Goal: Task Accomplishment & Management: Use online tool/utility

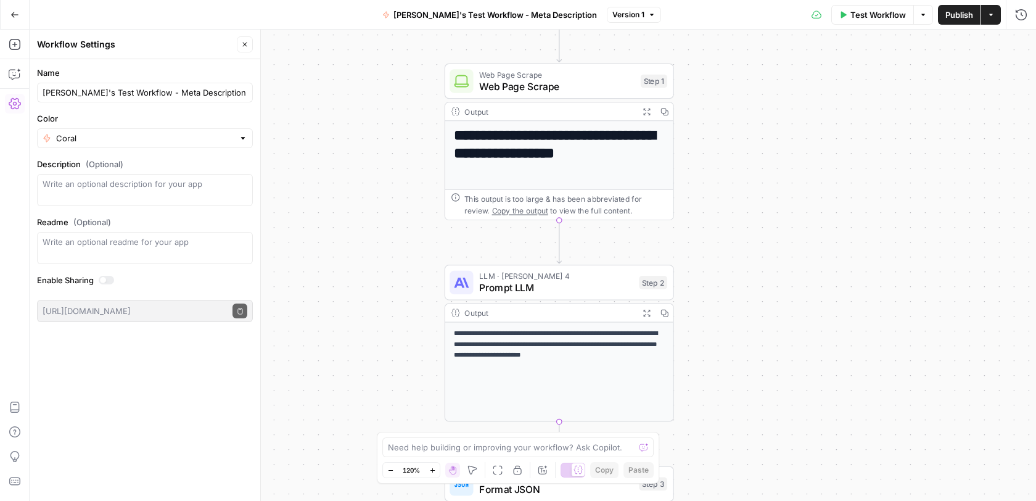
scroll to position [107, 0]
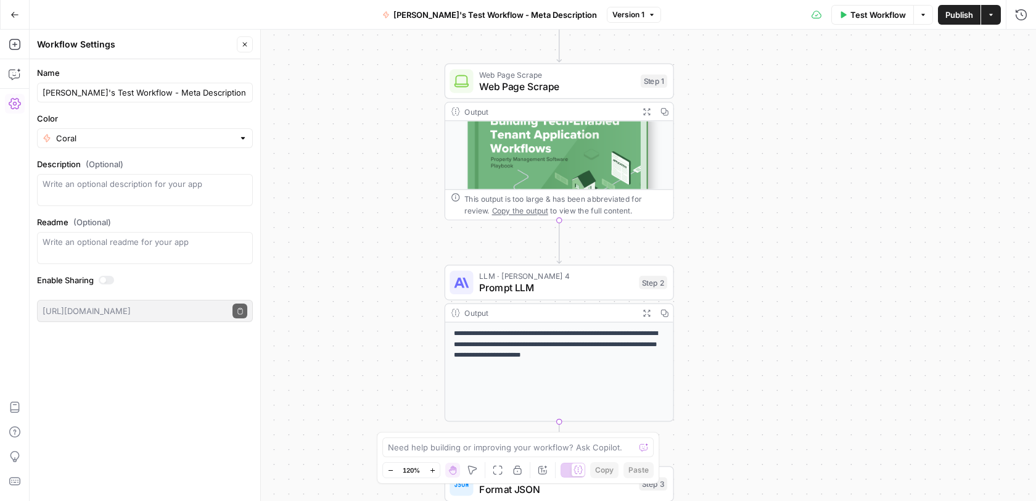
click at [14, 10] on icon "button" at bounding box center [14, 14] width 9 height 9
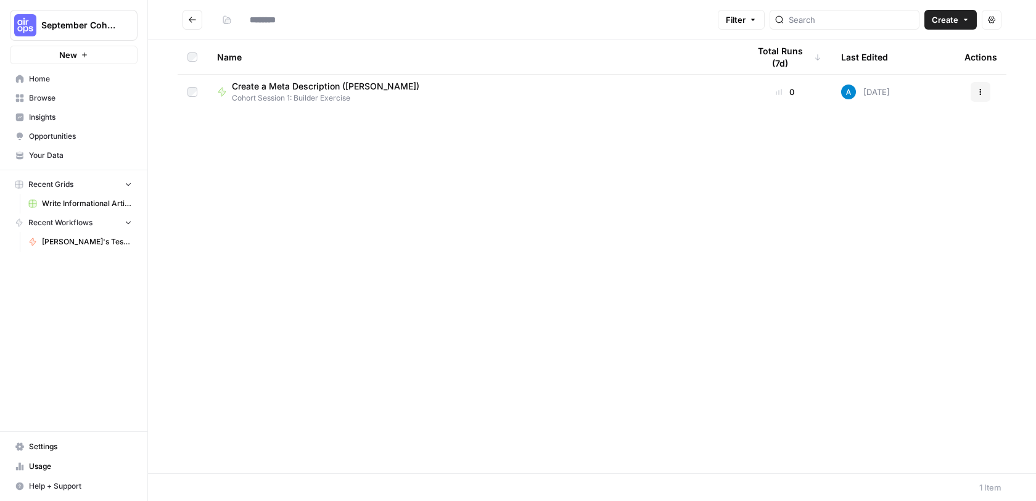
type input "**********"
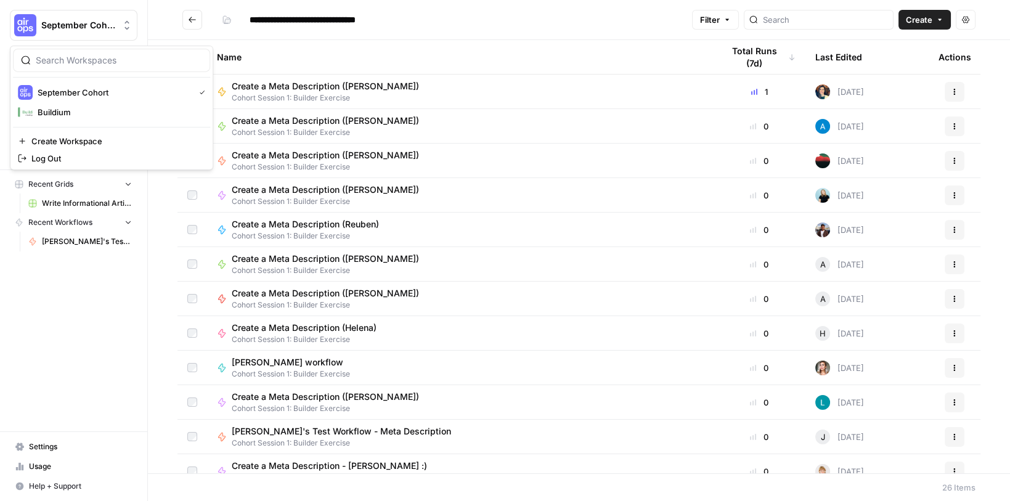
click at [96, 33] on button "September Cohort" at bounding box center [74, 25] width 128 height 31
click at [78, 89] on span "September Cohort" at bounding box center [114, 92] width 152 height 12
click at [186, 14] on button "Go back" at bounding box center [192, 20] width 20 height 20
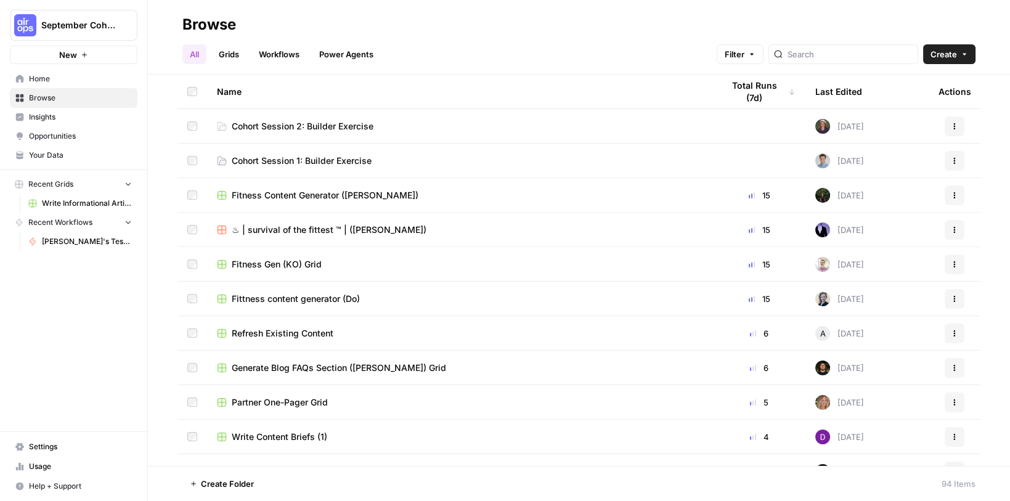
click at [303, 131] on span "Cohort Session 2: Builder Exercise" at bounding box center [303, 126] width 142 height 12
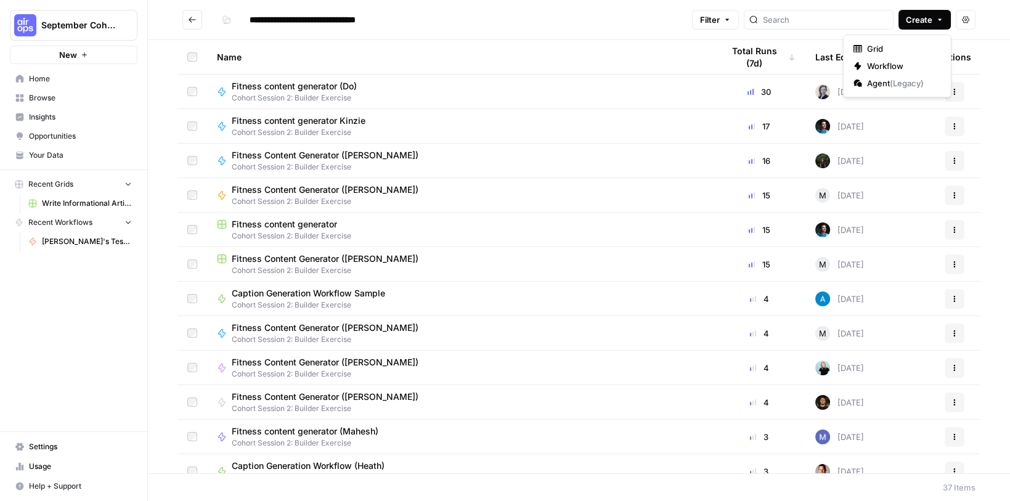
click at [925, 20] on span "Create" at bounding box center [919, 20] width 27 height 12
click at [886, 68] on span "Workflow" at bounding box center [901, 66] width 69 height 12
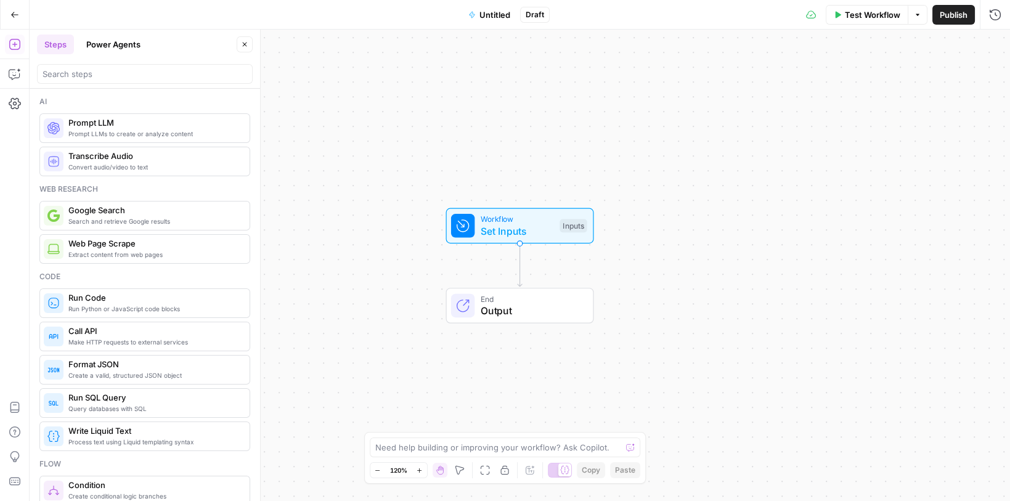
click at [484, 18] on span "Untitled" at bounding box center [495, 15] width 31 height 12
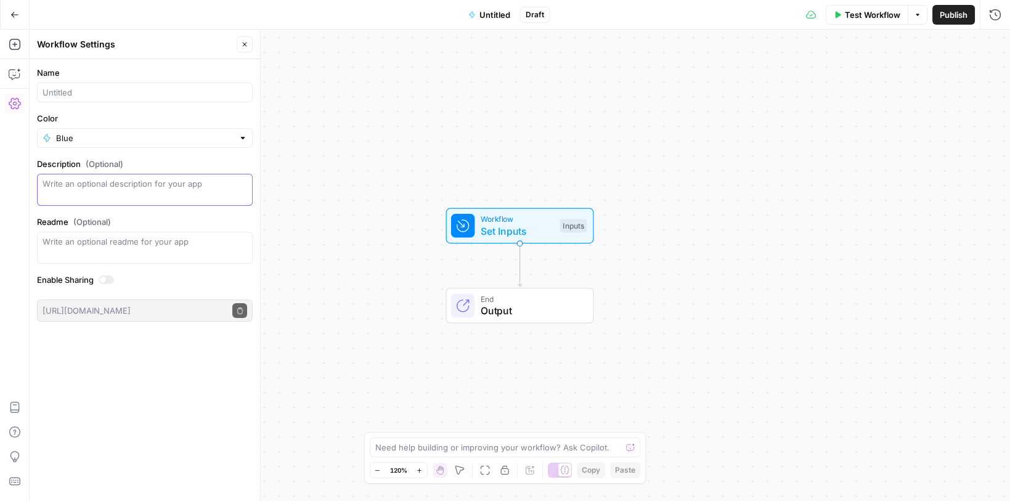
click at [116, 192] on textarea "Description (Optional)" at bounding box center [145, 190] width 205 height 25
click at [132, 89] on input "Name" at bounding box center [145, 92] width 205 height 12
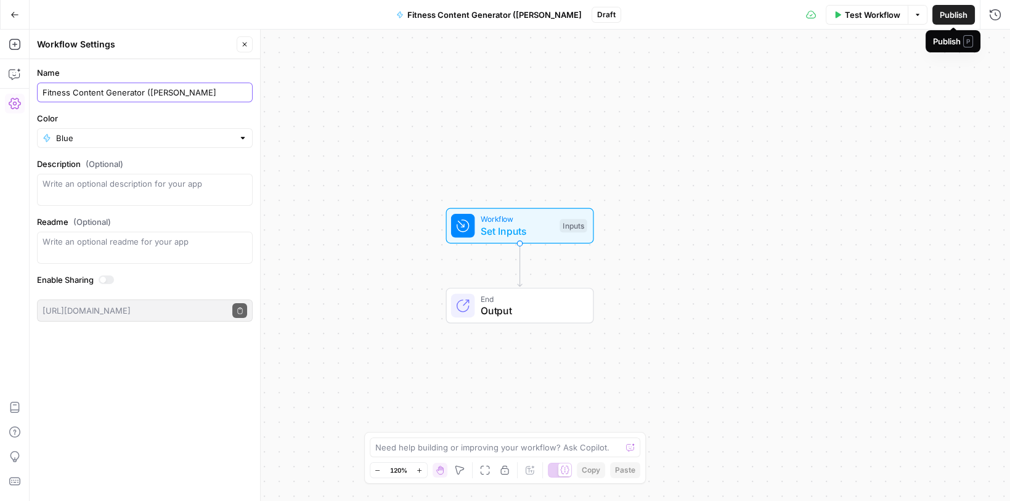
type input "Fitness Content Generator ([PERSON_NAME]"
click at [958, 18] on span "Publish" at bounding box center [954, 15] width 28 height 12
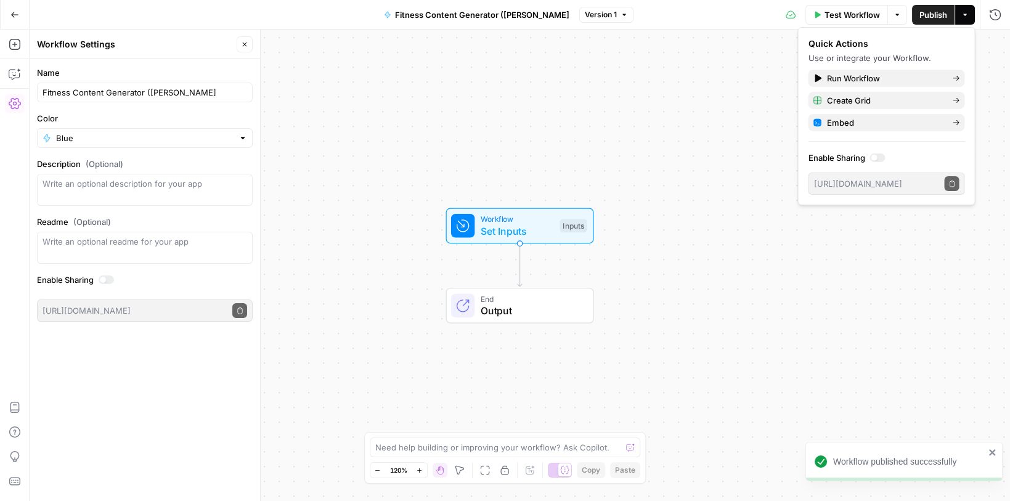
click at [937, 17] on span "Publish" at bounding box center [934, 15] width 28 height 12
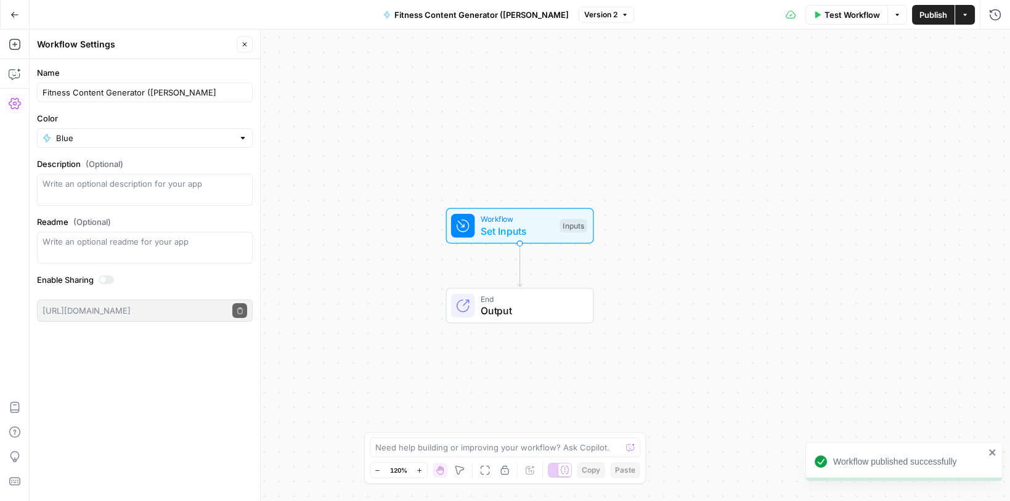
click at [13, 11] on icon "button" at bounding box center [14, 14] width 9 height 9
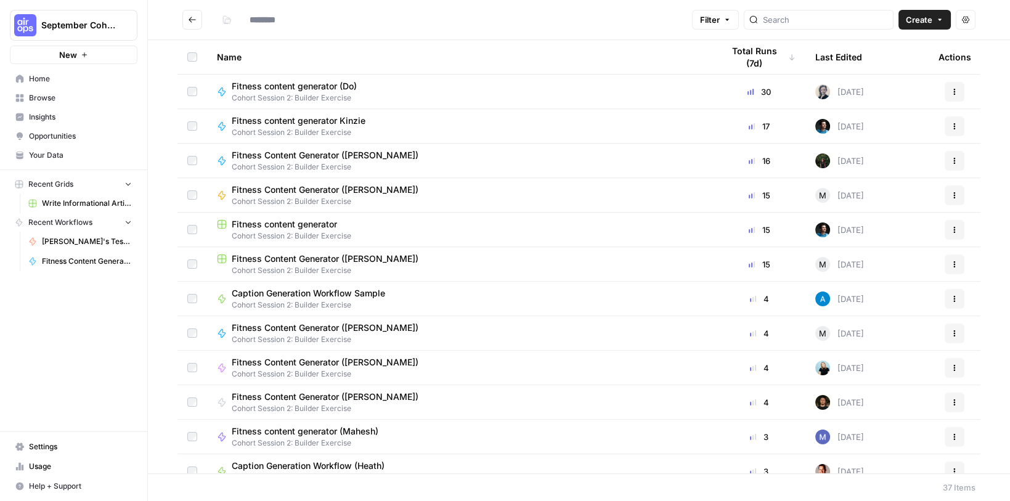
type input "**********"
click at [920, 20] on span "Create" at bounding box center [919, 20] width 27 height 12
click at [875, 51] on span "Grid" at bounding box center [901, 49] width 69 height 12
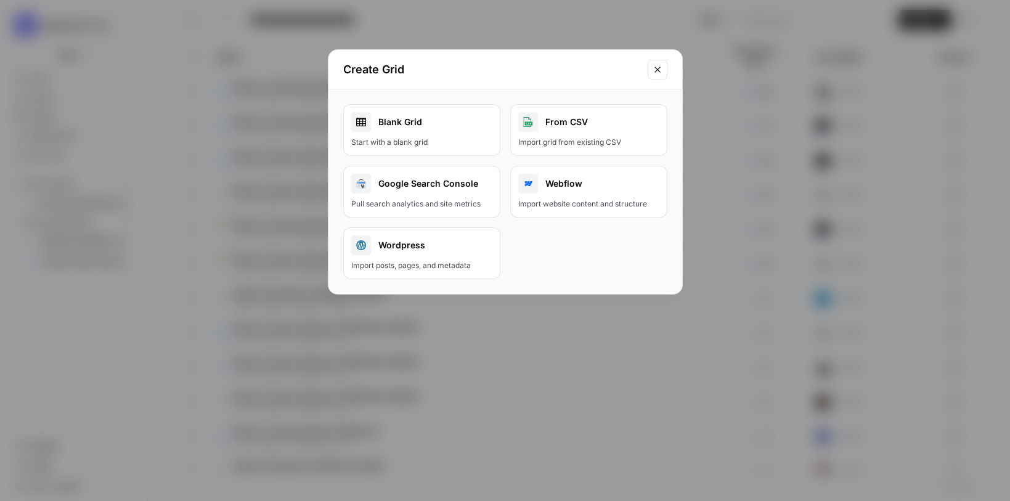
click at [450, 139] on div "Start with a blank grid" at bounding box center [421, 142] width 141 height 11
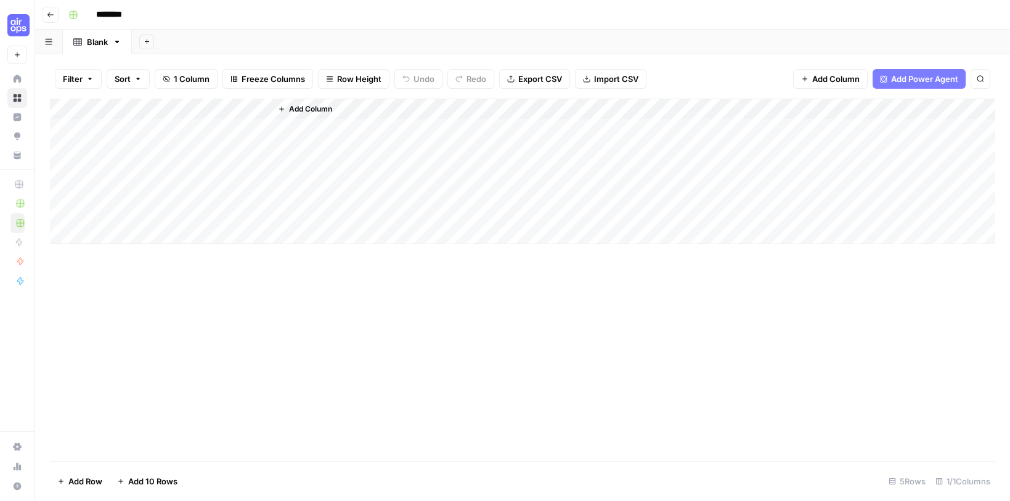
click at [117, 15] on input "********" at bounding box center [125, 15] width 69 height 20
click at [164, 15] on input "**********" at bounding box center [171, 15] width 160 height 20
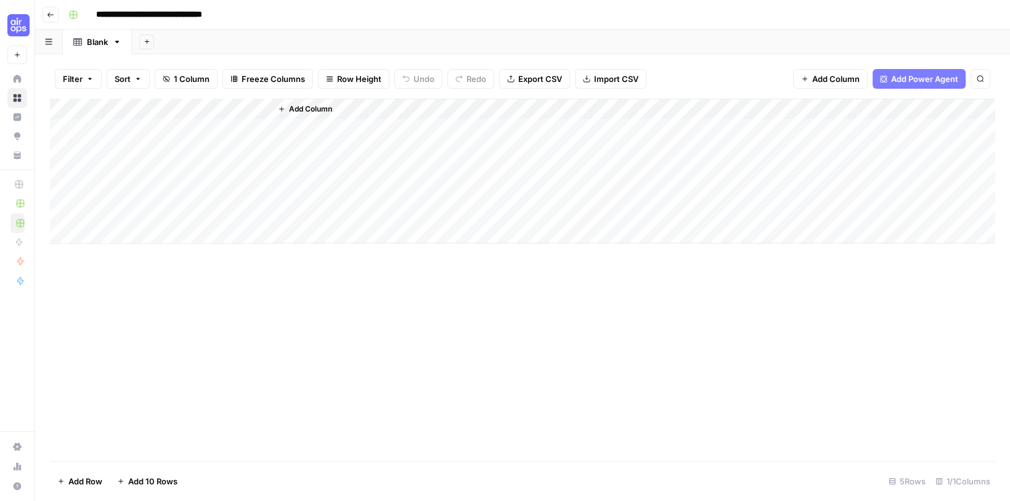
type input "**********"
click at [271, 275] on div "Add Column" at bounding box center [523, 280] width 946 height 362
click at [626, 77] on span "Import CSV" at bounding box center [616, 79] width 44 height 12
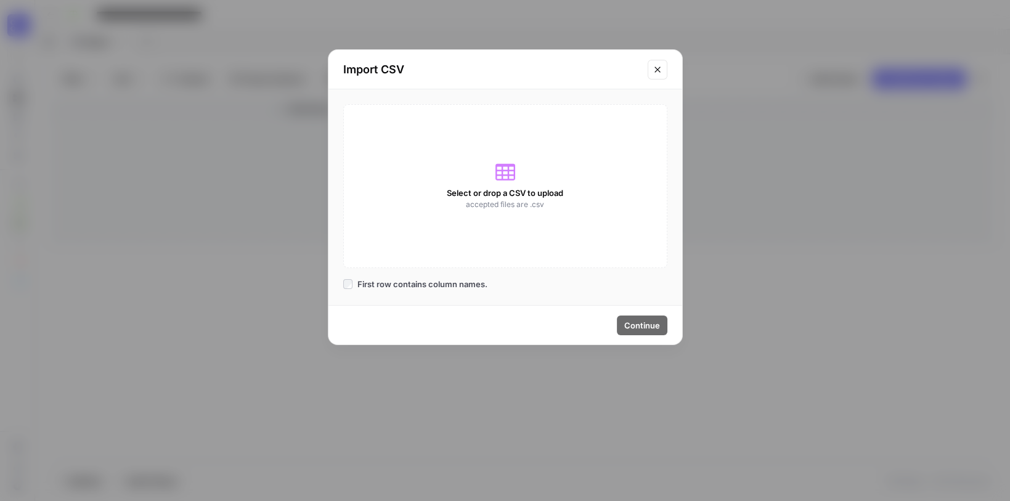
click at [492, 186] on div "Select or drop a CSV to upload accepted files are .csv" at bounding box center [505, 186] width 324 height 164
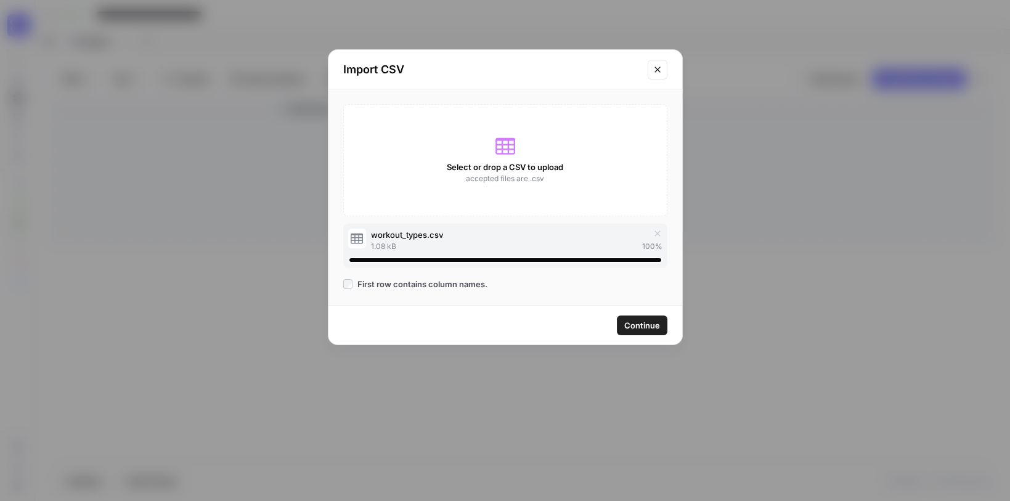
click at [640, 324] on span "Continue" at bounding box center [642, 325] width 36 height 12
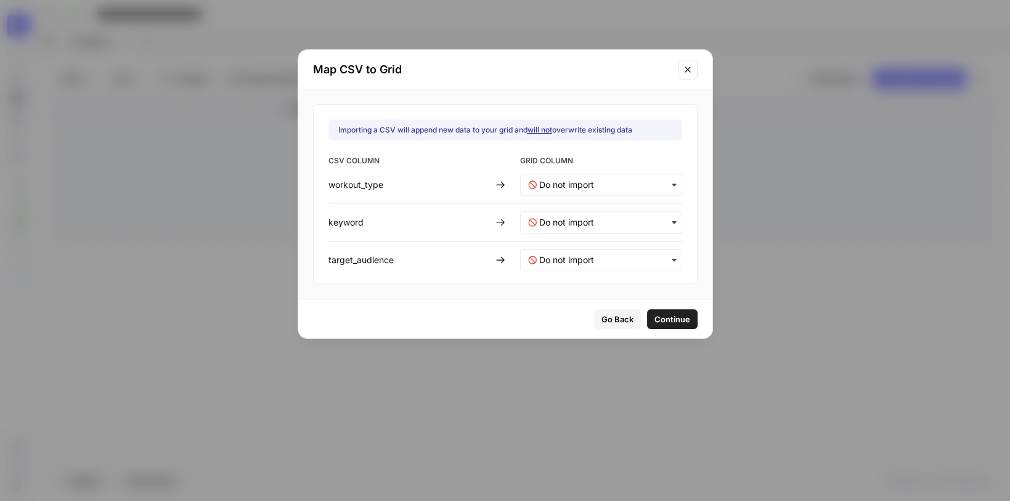
click at [586, 190] on div "button" at bounding box center [601, 185] width 162 height 22
click at [570, 239] on span "Create new column" at bounding box center [573, 239] width 68 height 11
click at [594, 219] on input "text" at bounding box center [606, 222] width 135 height 12
click at [577, 274] on span "Create new column" at bounding box center [573, 276] width 68 height 11
click at [581, 257] on input "text" at bounding box center [606, 260] width 135 height 12
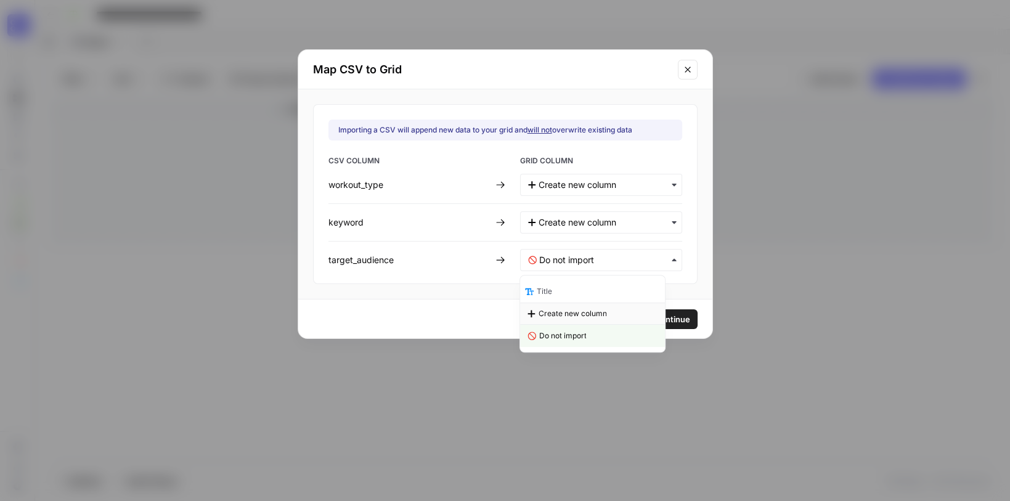
click at [575, 309] on span "Create new column" at bounding box center [573, 313] width 68 height 11
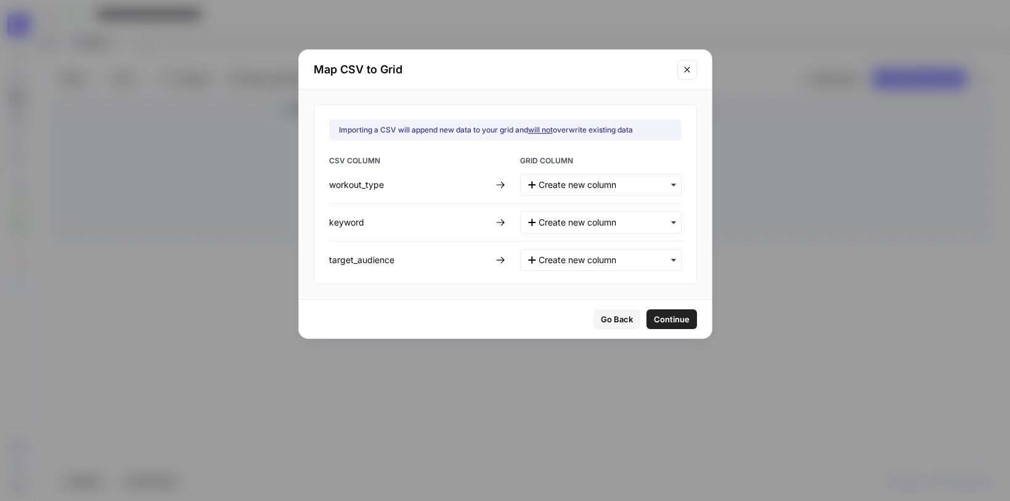
click at [654, 314] on span "Continue" at bounding box center [672, 319] width 36 height 12
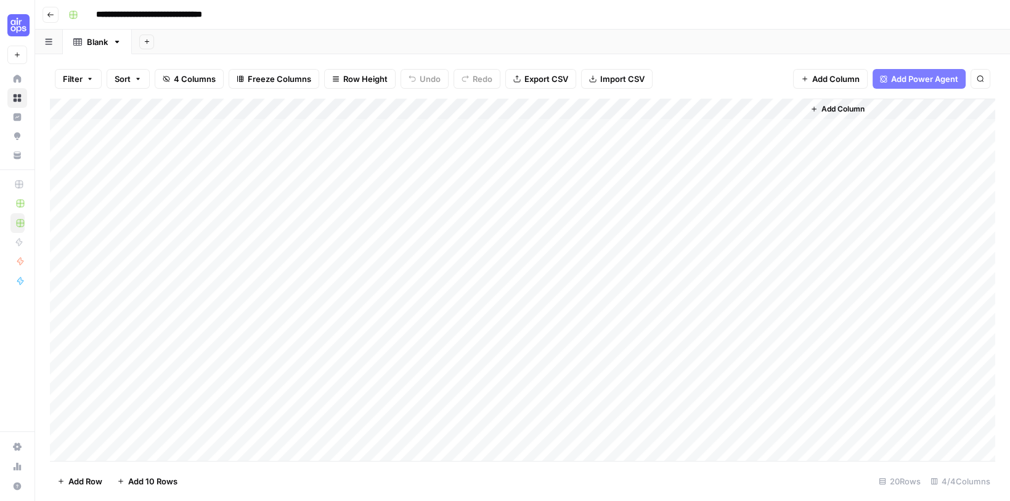
click at [68, 211] on div "Add Column" at bounding box center [523, 282] width 946 height 366
click at [66, 188] on div "Add Column" at bounding box center [523, 282] width 946 height 366
click at [66, 171] on div "Add Column" at bounding box center [523, 282] width 946 height 366
click at [66, 148] on div "Add Column" at bounding box center [523, 282] width 946 height 366
click at [66, 123] on div "Add Column" at bounding box center [523, 282] width 946 height 366
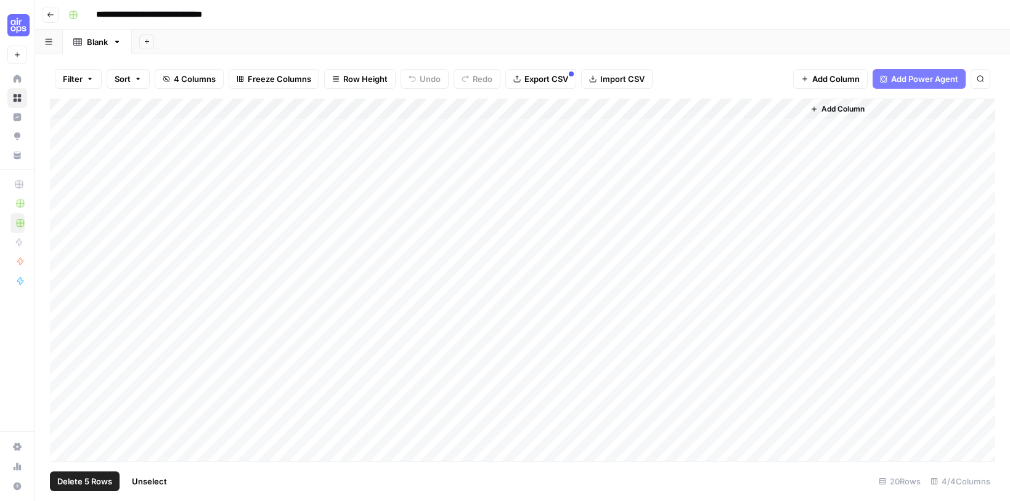
click at [54, 144] on div "Add Column" at bounding box center [523, 282] width 946 height 366
click at [68, 484] on span "Delete 5 Rows" at bounding box center [84, 481] width 55 height 12
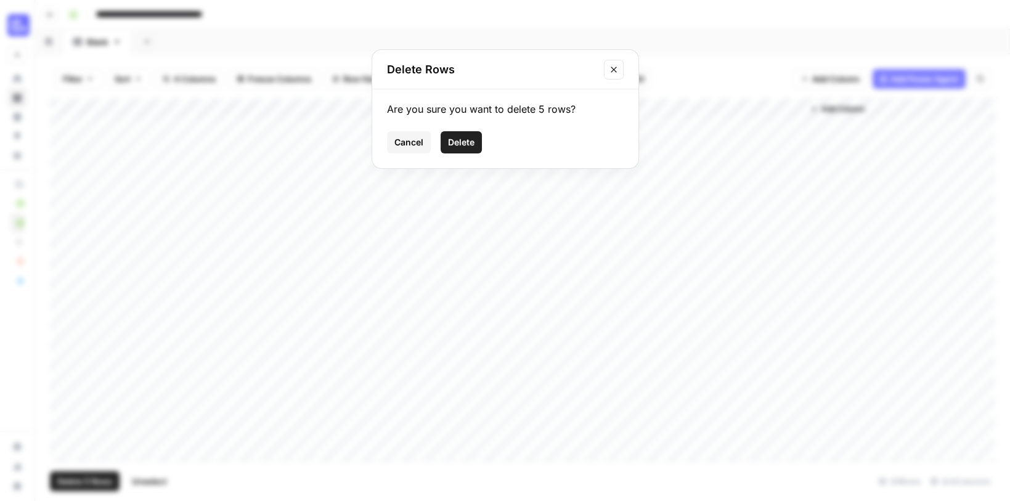
click at [461, 138] on span "Delete" at bounding box center [461, 142] width 27 height 12
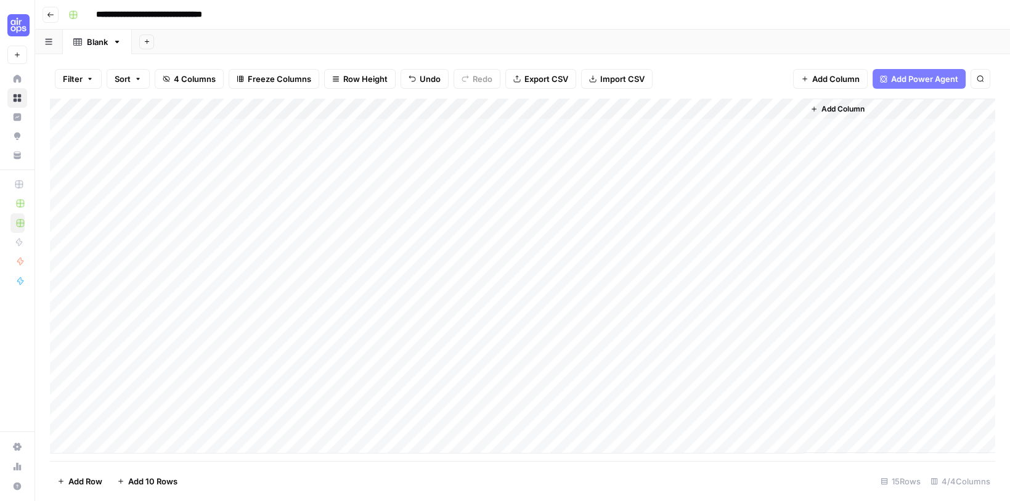
click at [194, 102] on div "Add Column" at bounding box center [523, 276] width 946 height 355
click at [151, 272] on span "Remove Column" at bounding box center [171, 271] width 108 height 12
click at [454, 125] on span "Delete" at bounding box center [461, 127] width 27 height 12
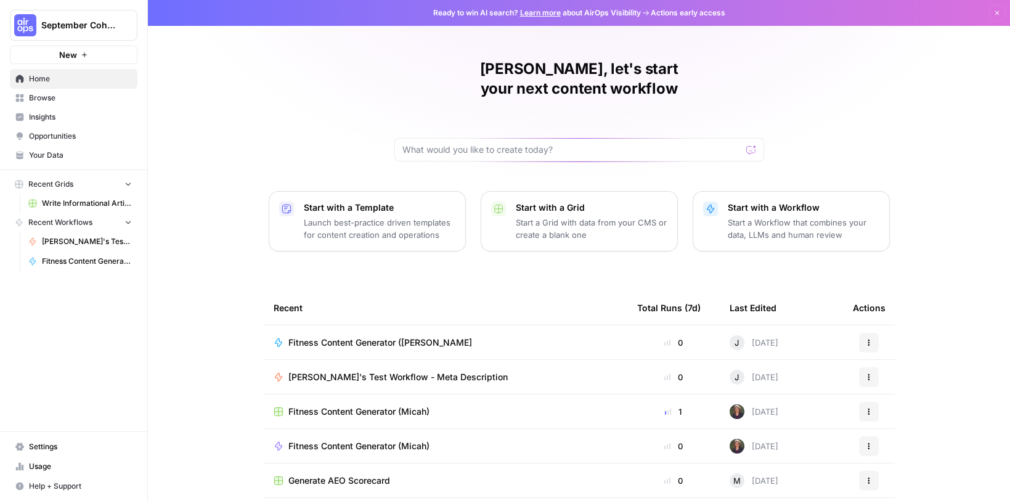
click at [54, 153] on span "Your Data" at bounding box center [80, 155] width 103 height 11
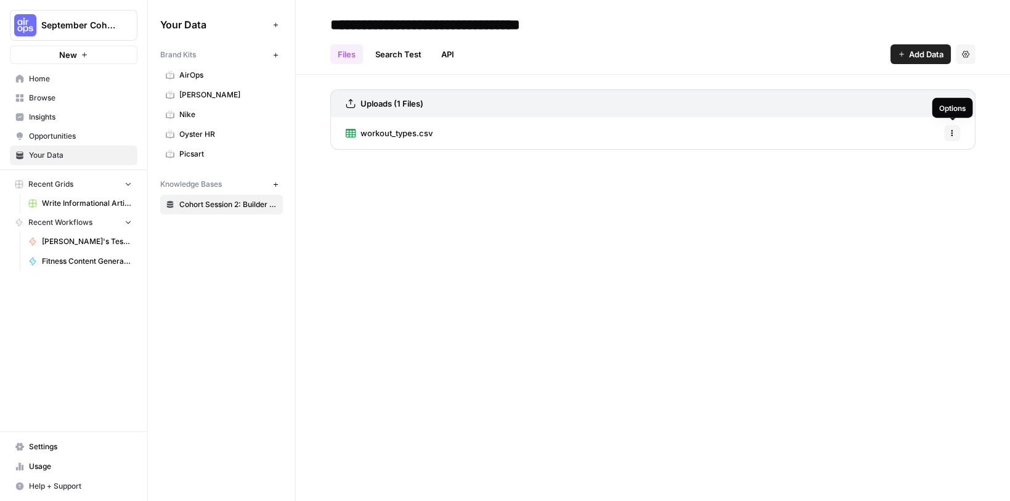
click at [952, 133] on icon "button" at bounding box center [953, 134] width 2 height 2
click at [390, 129] on span "workout_types.csv" at bounding box center [397, 133] width 72 height 12
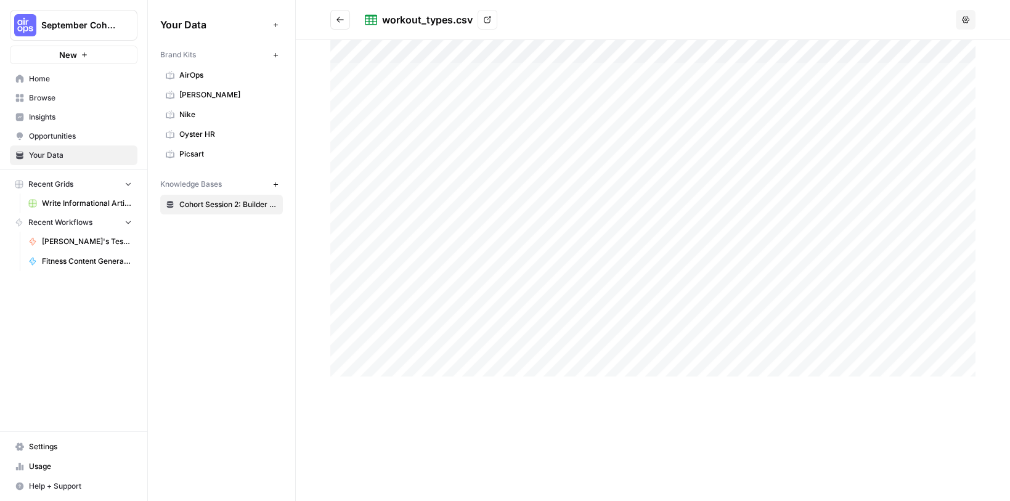
click at [962, 20] on button "Options" at bounding box center [966, 20] width 20 height 20
click at [486, 21] on icon at bounding box center [487, 19] width 7 height 7
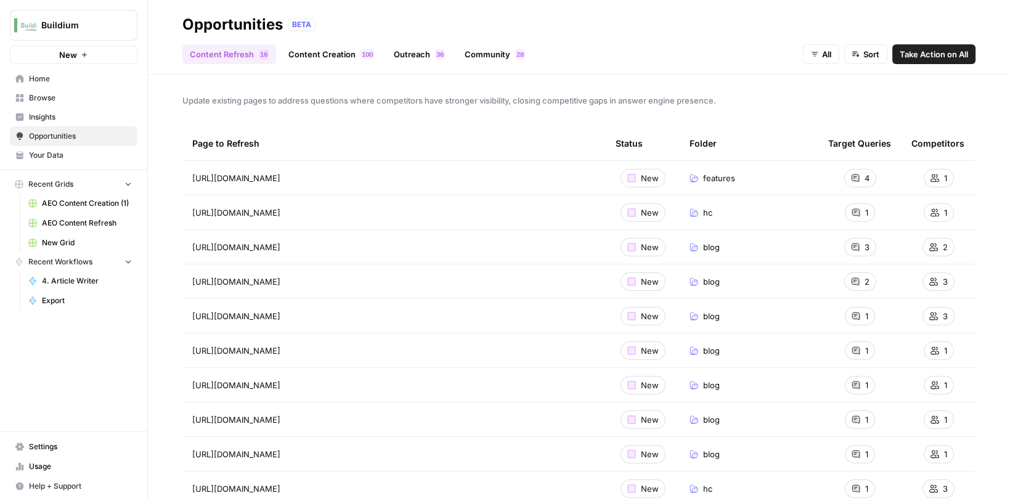
click at [99, 28] on span "Buildium" at bounding box center [78, 25] width 75 height 12
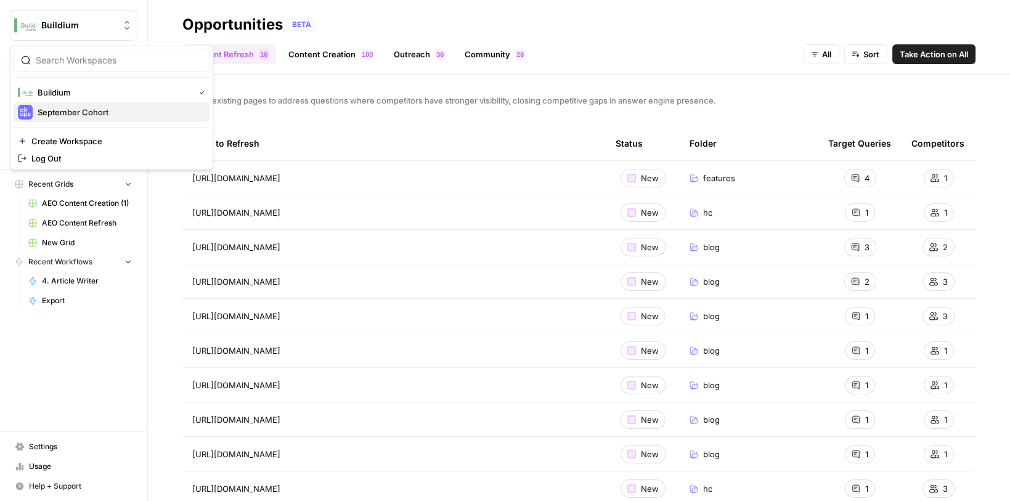
click at [79, 118] on button "September Cohort" at bounding box center [111, 112] width 197 height 20
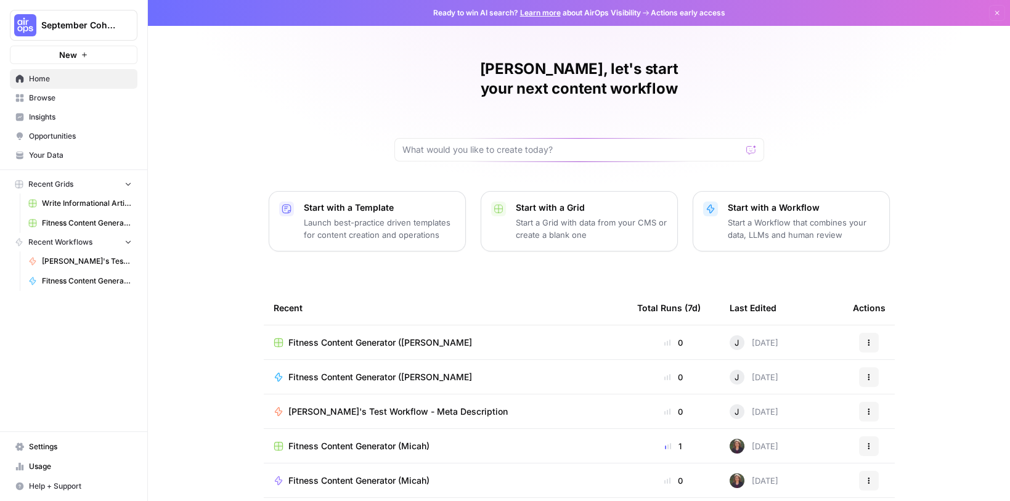
click at [81, 277] on span "Fitness Content Generator ([PERSON_NAME]" at bounding box center [87, 281] width 90 height 11
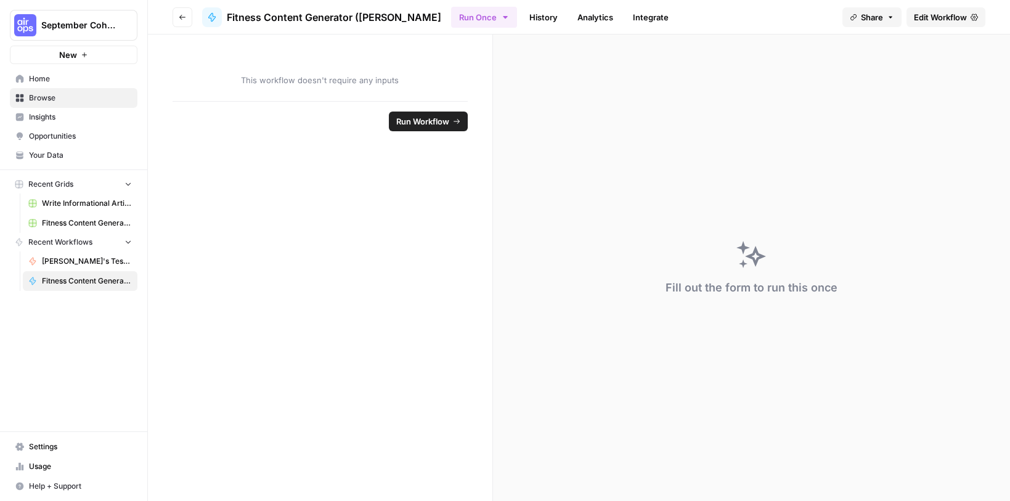
click at [920, 24] on link "Edit Workflow" at bounding box center [946, 17] width 79 height 20
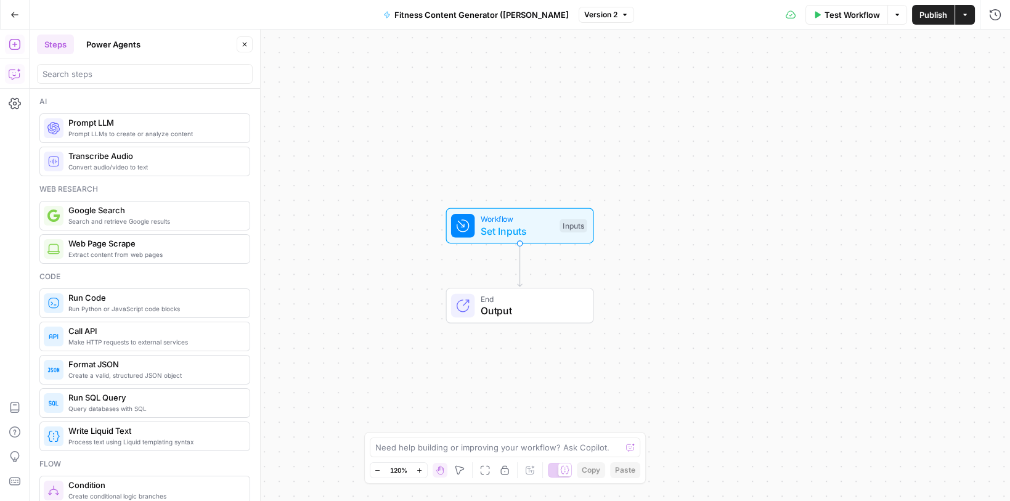
click at [9, 79] on icon "button" at bounding box center [15, 74] width 12 height 12
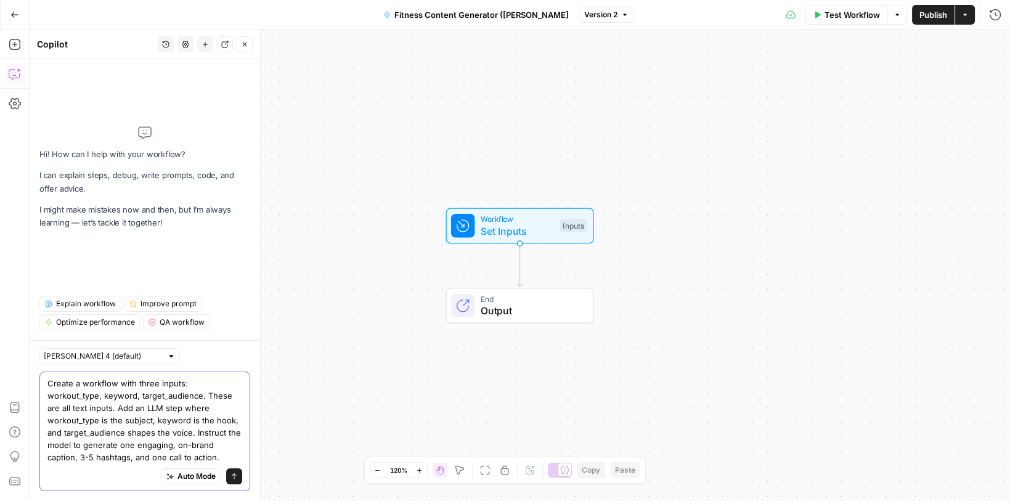
type textarea "Create a workflow with three inputs: workout_type, keyword, target_audience. Th…"
click at [186, 421] on textarea "Create a workflow with three inputs: workout_type, keyword, target_audience. Th…" at bounding box center [144, 420] width 195 height 86
click at [150, 461] on textarea "Create a workflow with three inputs: workout_type, keyword, target_audience. Th…" at bounding box center [144, 420] width 195 height 86
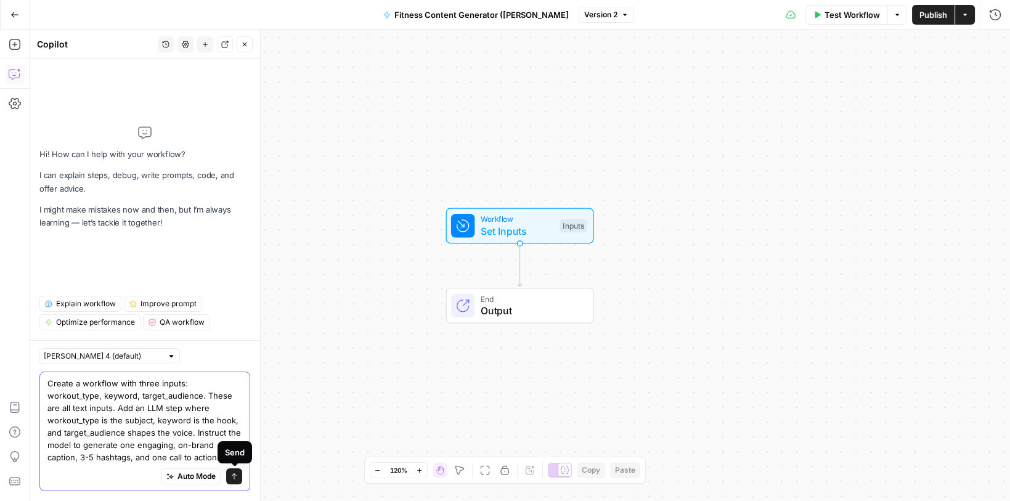
click at [235, 478] on icon "submit" at bounding box center [234, 476] width 7 height 7
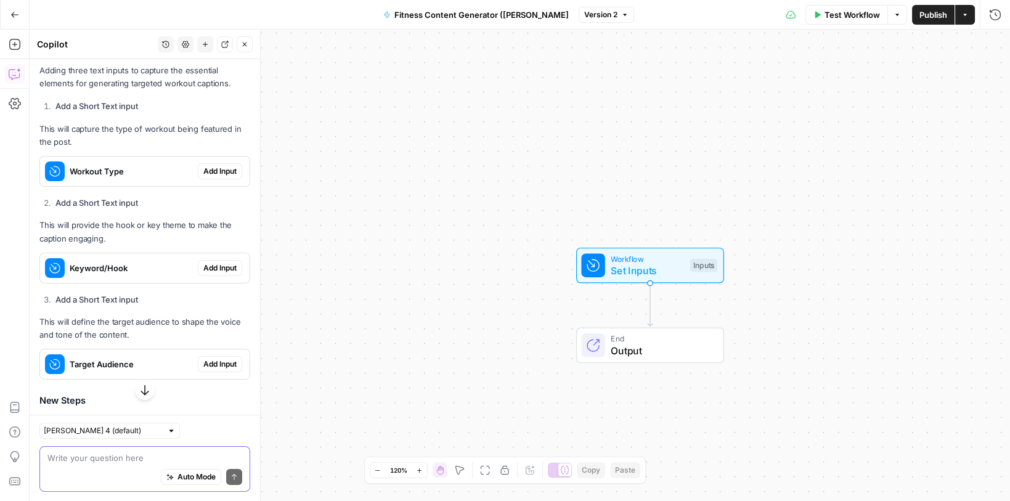
scroll to position [480, 0]
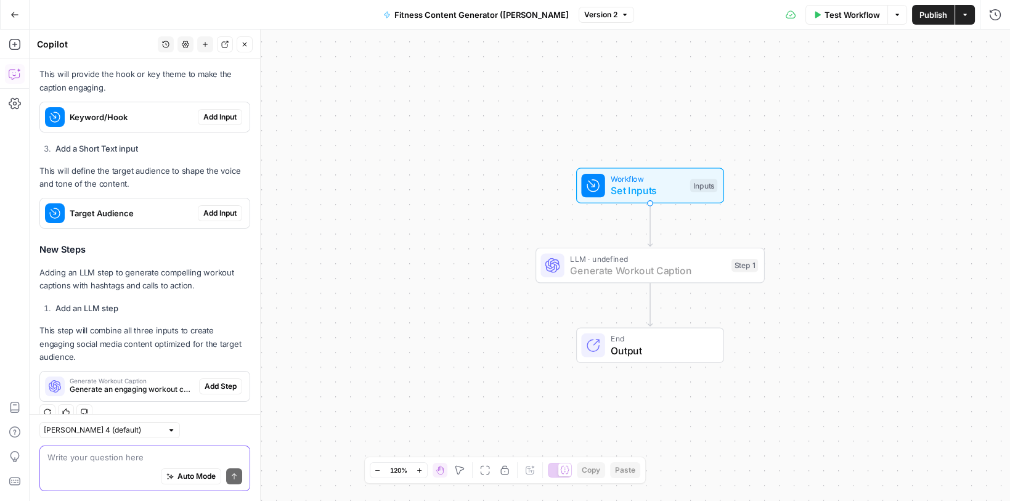
click at [223, 381] on span "Add Step" at bounding box center [221, 386] width 32 height 11
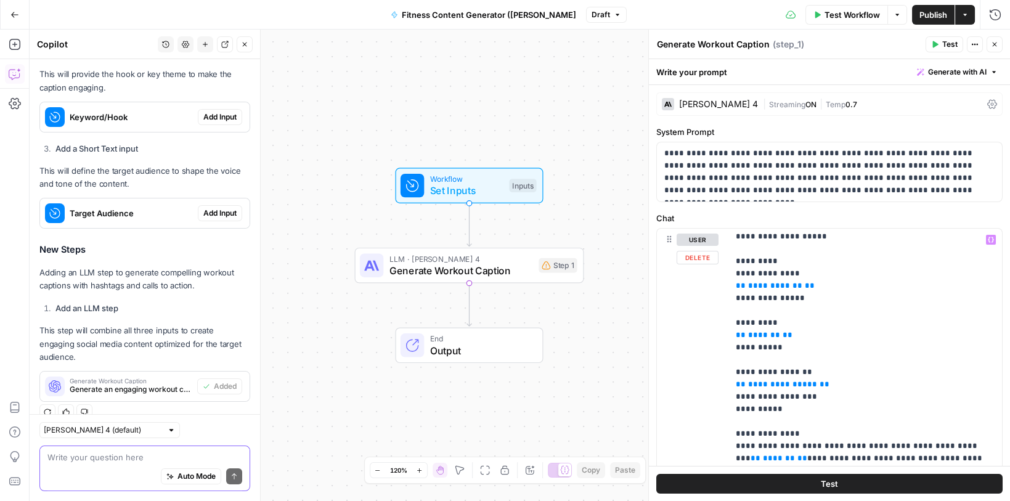
scroll to position [0, 0]
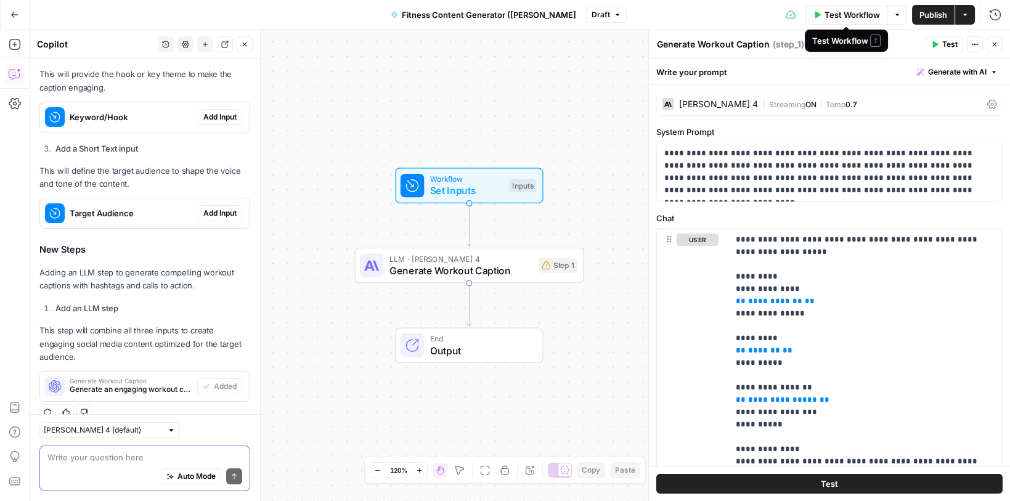
click at [849, 15] on span "Test Workflow" at bounding box center [852, 15] width 55 height 12
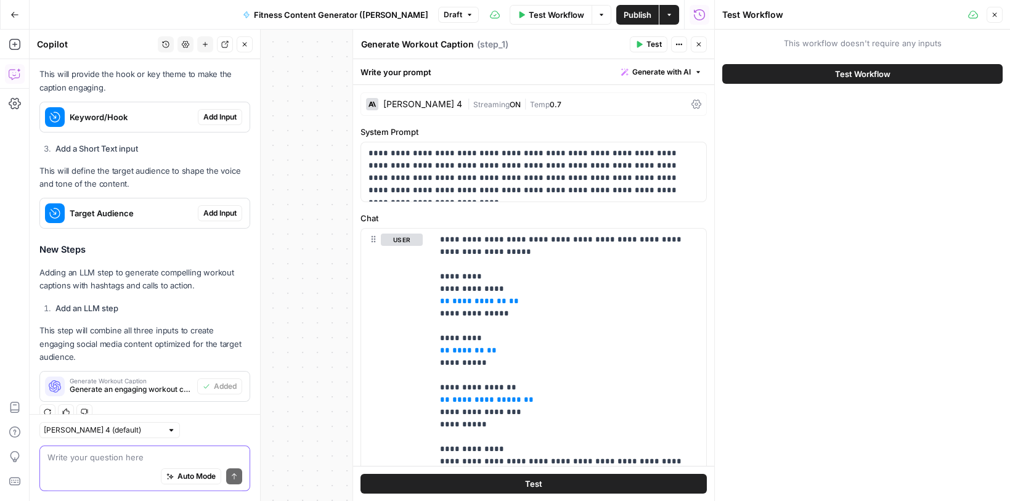
click at [847, 73] on span "Test Workflow" at bounding box center [862, 74] width 55 height 12
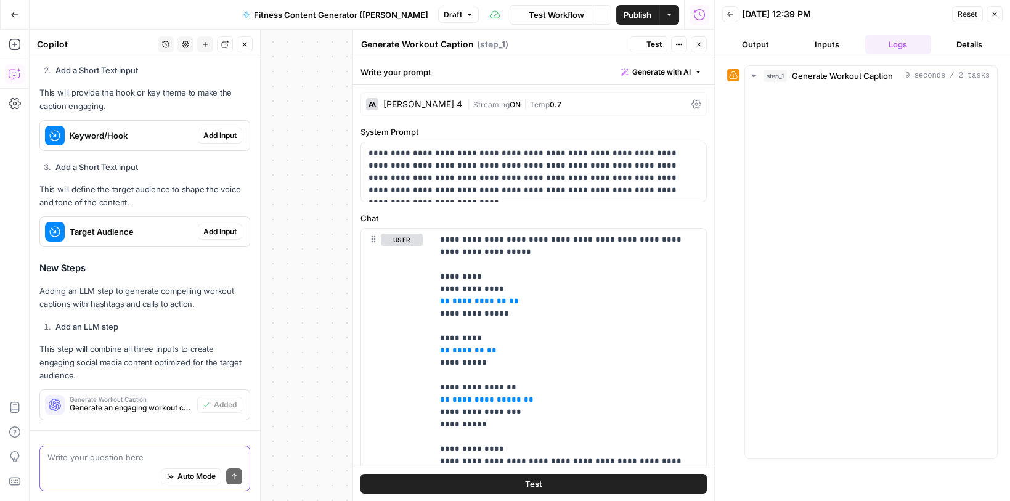
scroll to position [499, 0]
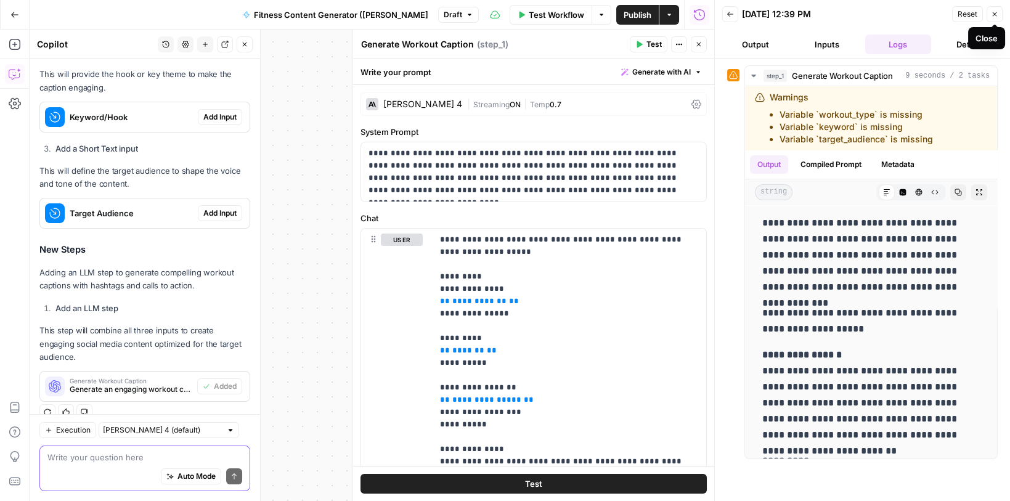
click at [994, 12] on icon "button" at bounding box center [994, 13] width 7 height 7
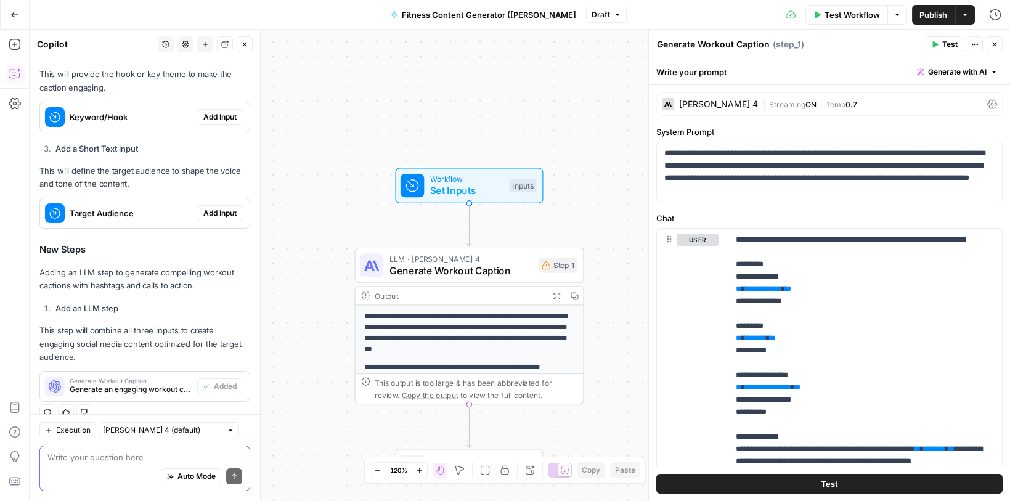
click at [854, 17] on span "Test Workflow" at bounding box center [852, 15] width 55 height 12
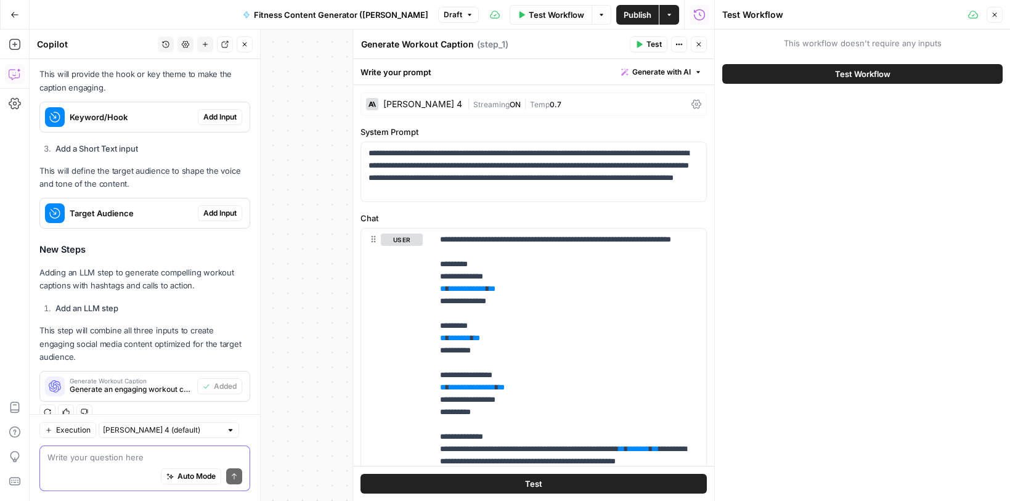
click at [844, 39] on span "This workflow doesn't require any inputs" at bounding box center [862, 43] width 280 height 12
click at [817, 73] on button "Test Workflow" at bounding box center [862, 74] width 280 height 20
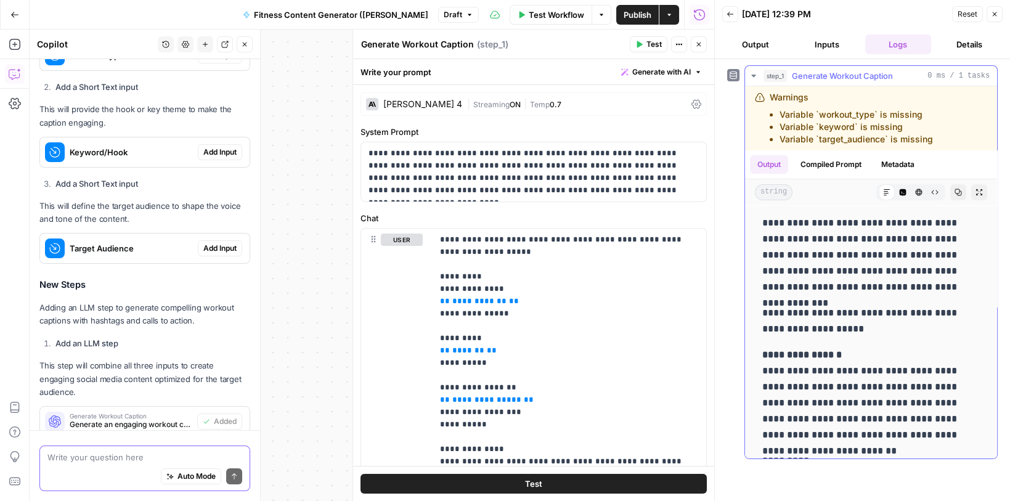
scroll to position [499, 0]
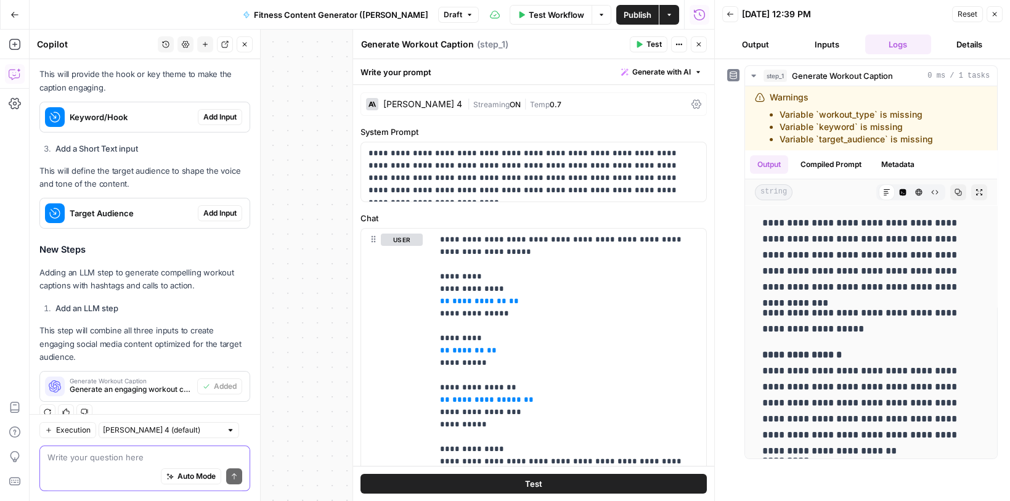
click at [819, 46] on button "Inputs" at bounding box center [827, 45] width 67 height 20
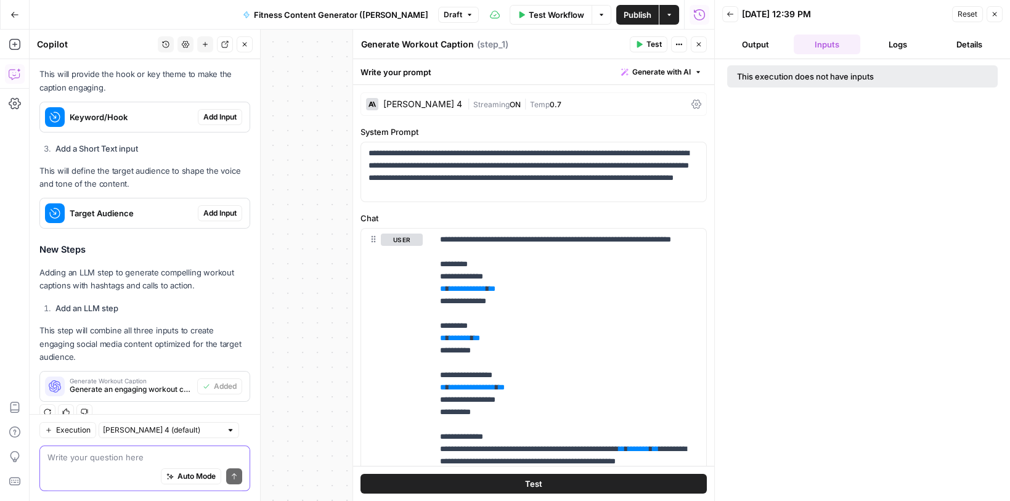
click at [881, 38] on button "Logs" at bounding box center [898, 45] width 67 height 20
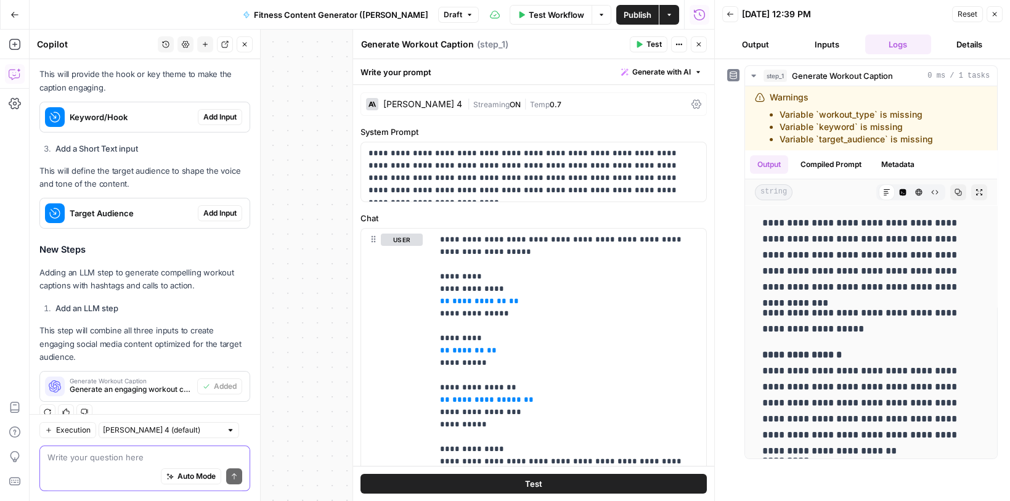
click at [767, 47] on button "Output" at bounding box center [755, 45] width 67 height 20
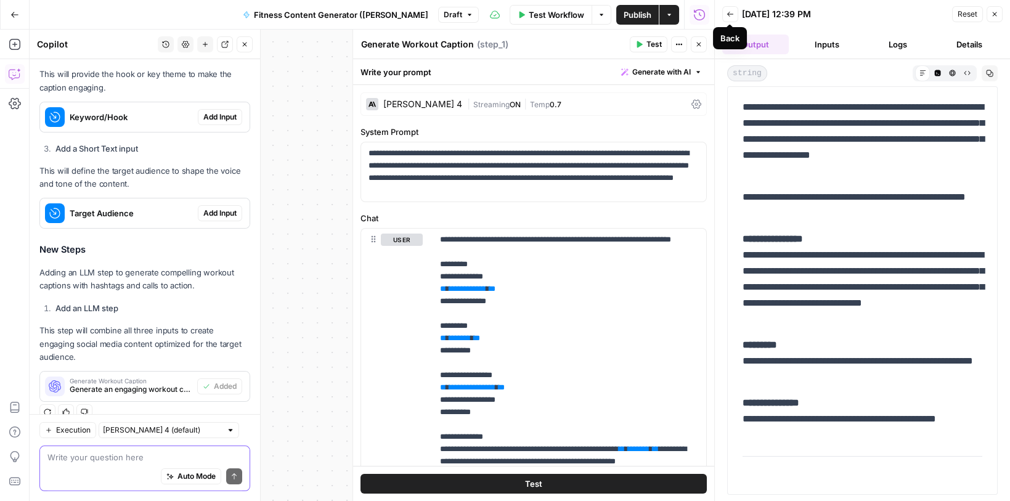
click at [729, 15] on icon "button" at bounding box center [730, 14] width 6 height 5
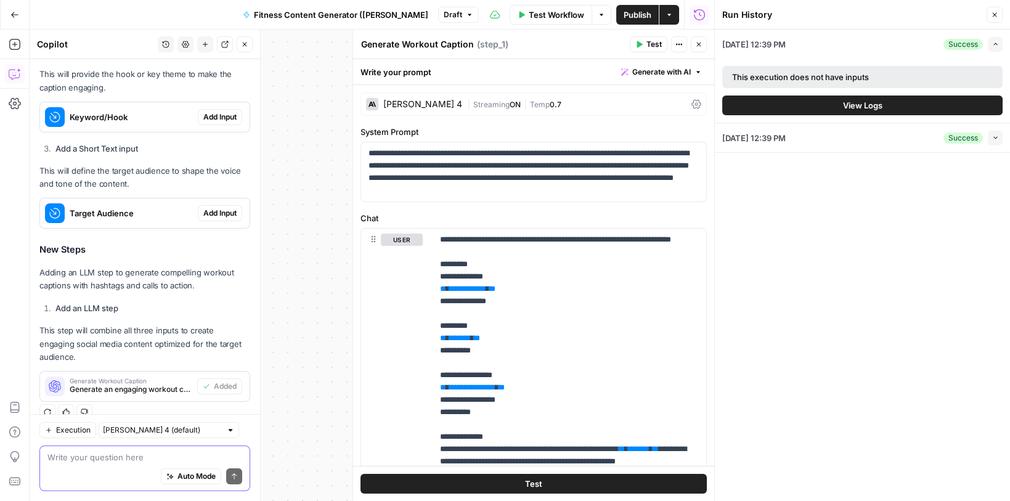
click at [778, 76] on div "This execution does not have inputs" at bounding box center [831, 77] width 199 height 12
click at [791, 100] on button "View Logs" at bounding box center [862, 106] width 280 height 20
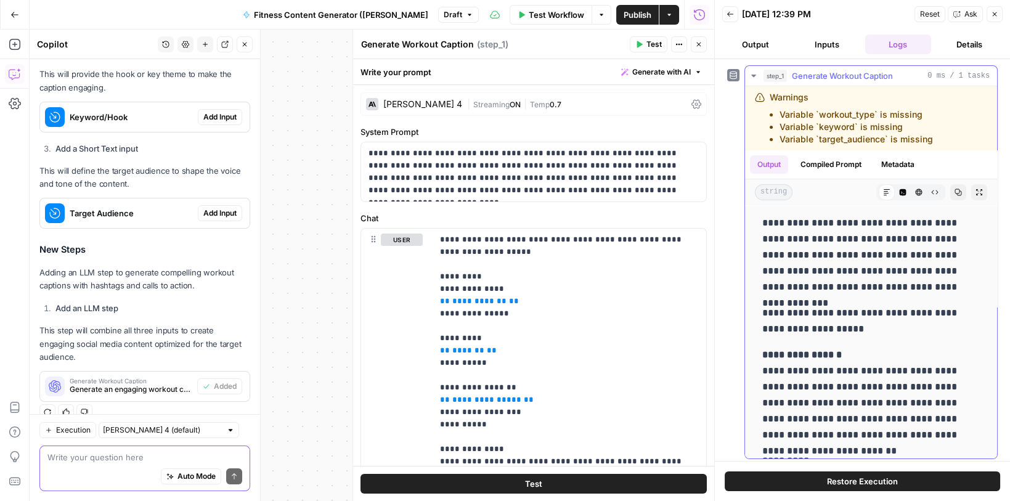
click at [805, 114] on li "Variable `workout_type` is missing" at bounding box center [856, 114] width 153 height 12
click at [10, 68] on icon "button" at bounding box center [15, 74] width 12 height 12
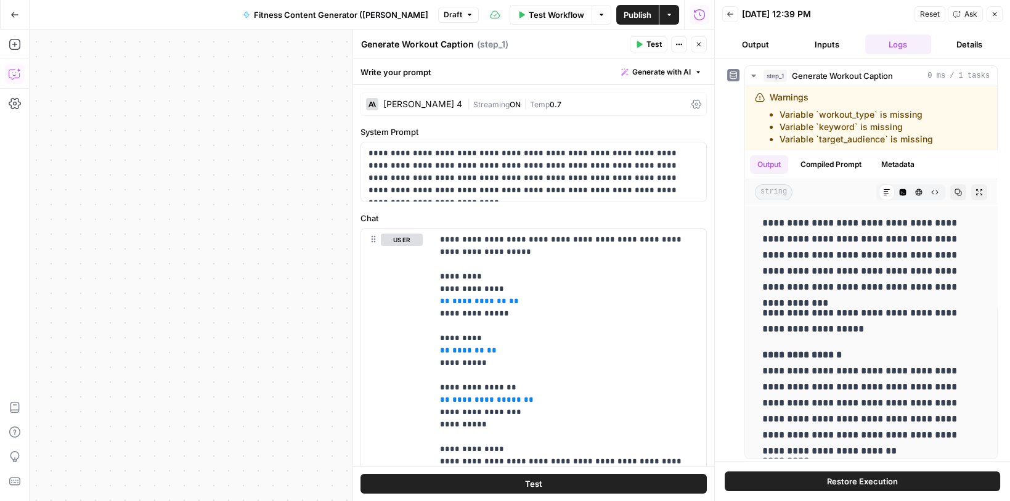
click at [10, 68] on icon "button" at bounding box center [15, 74] width 12 height 12
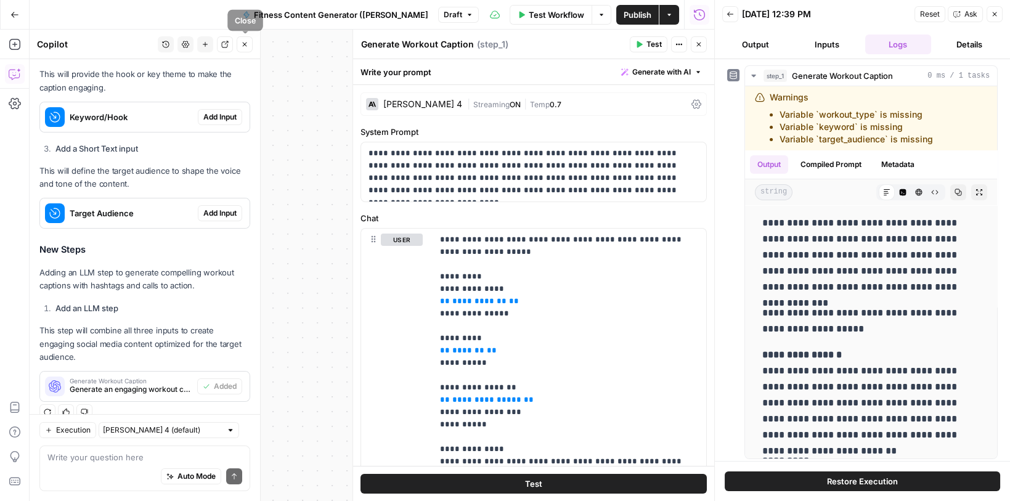
click at [248, 44] on span "Close" at bounding box center [248, 44] width 1 height 1
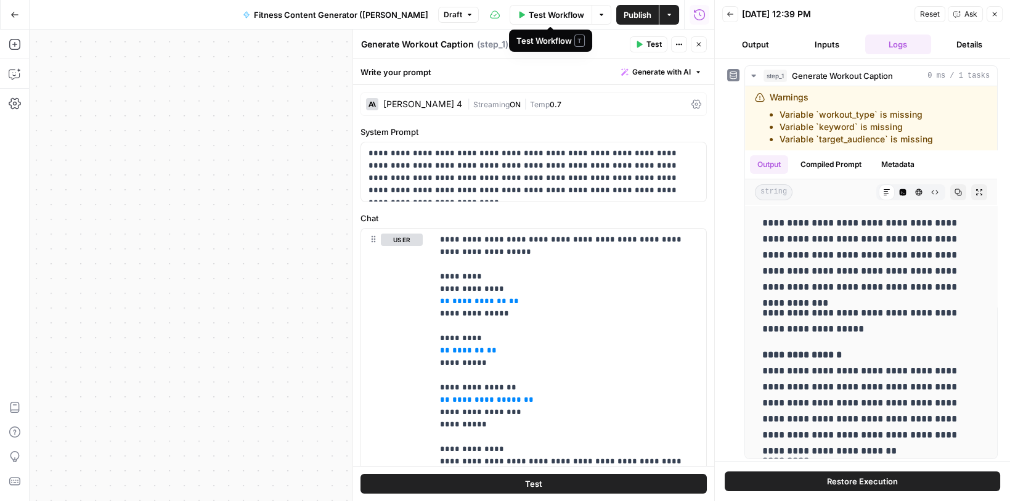
click at [603, 15] on icon "button" at bounding box center [601, 14] width 7 height 7
click at [565, 21] on button "Test Workflow" at bounding box center [551, 15] width 83 height 20
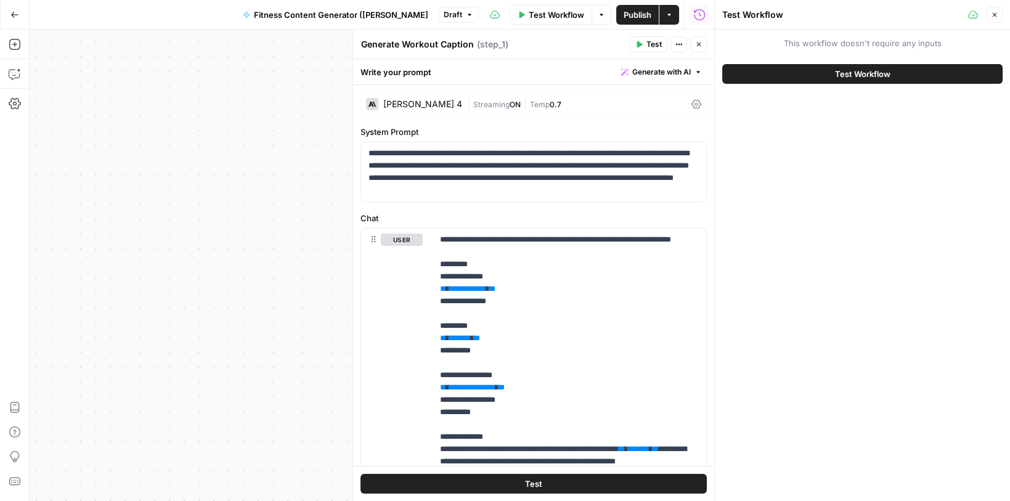
click at [765, 68] on button "Test Workflow" at bounding box center [862, 74] width 280 height 20
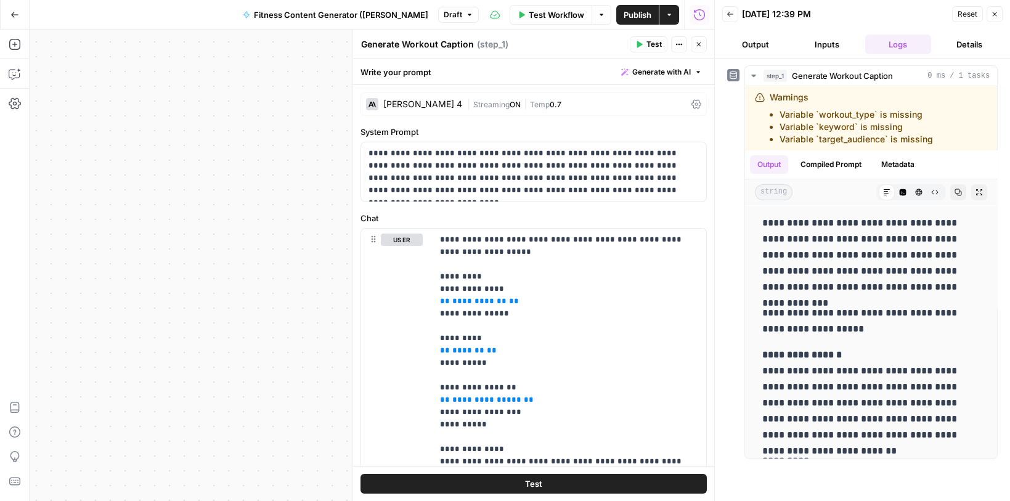
click at [822, 36] on button "Inputs" at bounding box center [827, 45] width 67 height 20
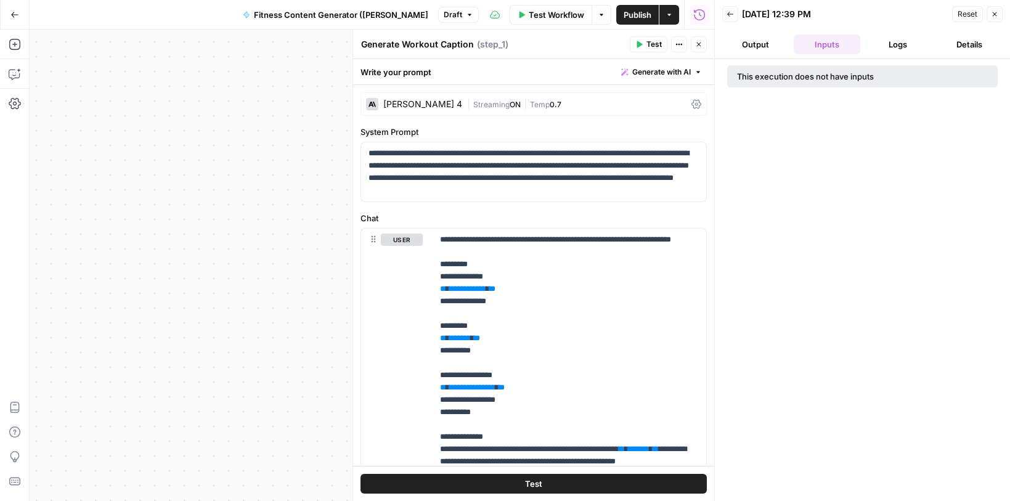
click at [753, 46] on button "Output" at bounding box center [755, 45] width 67 height 20
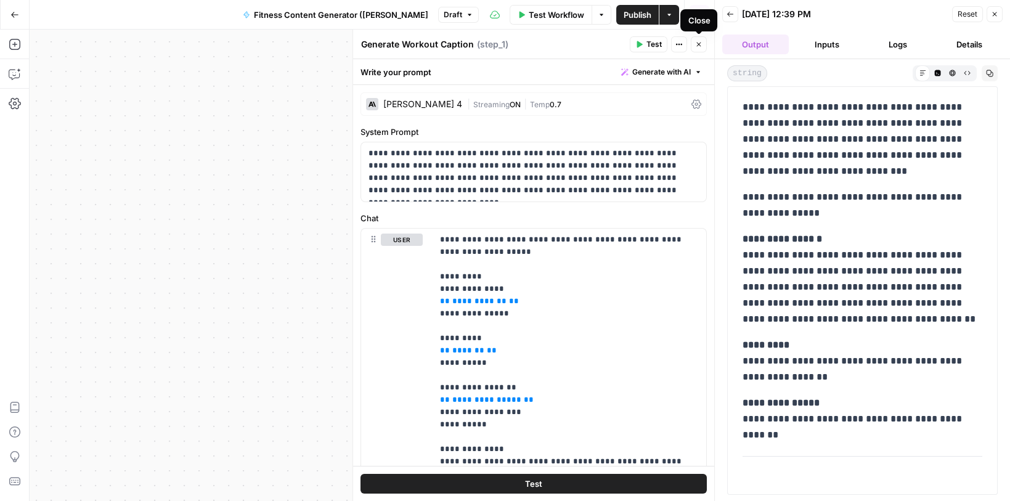
click at [703, 47] on button "Close" at bounding box center [699, 44] width 16 height 16
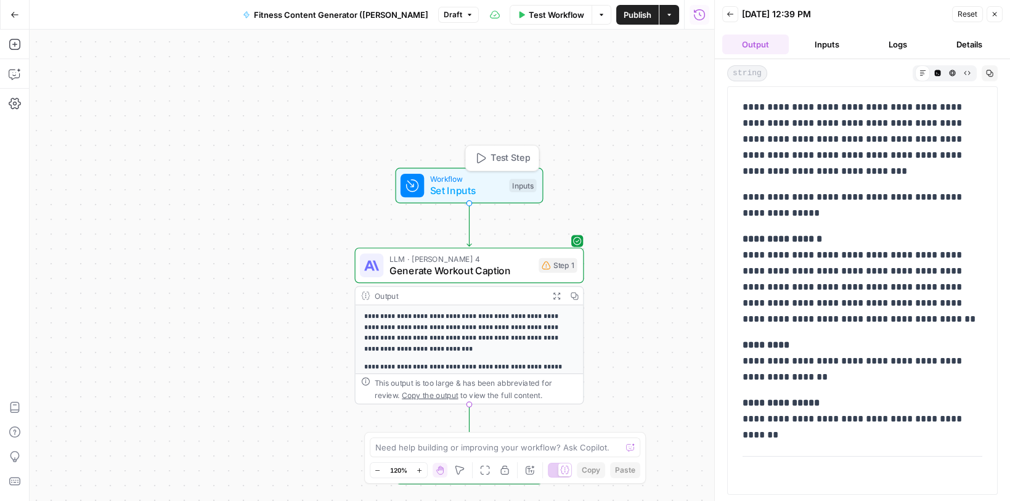
click at [458, 186] on span "Set Inputs" at bounding box center [466, 190] width 73 height 15
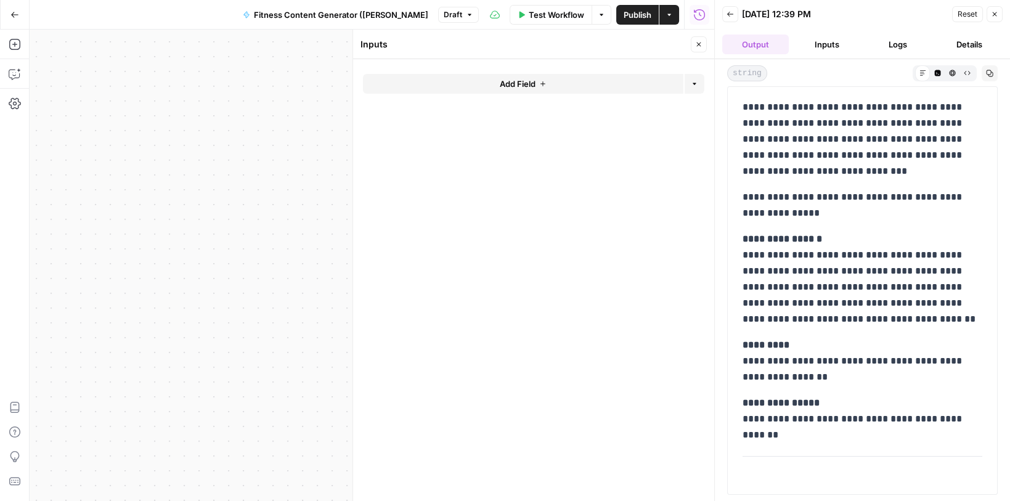
click at [730, 9] on button "Back" at bounding box center [730, 14] width 16 height 16
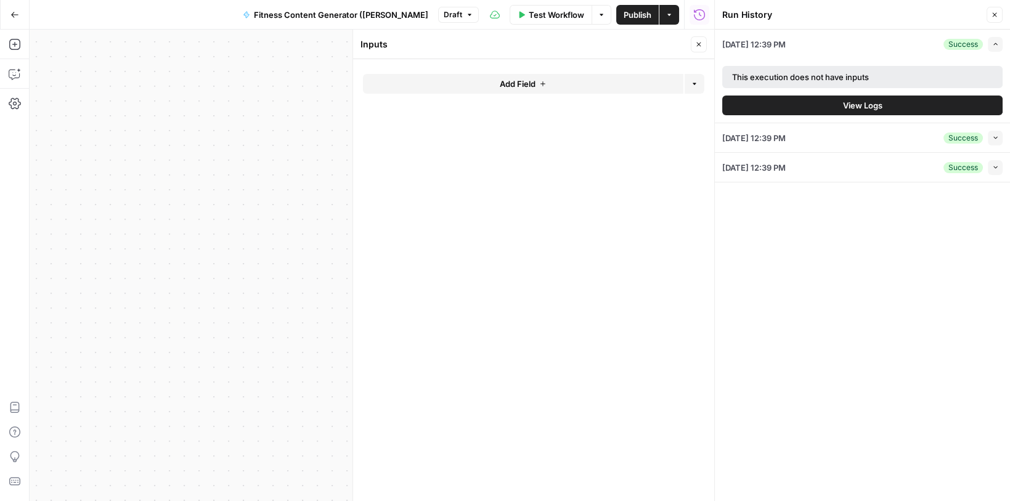
click at [991, 20] on button "Close" at bounding box center [995, 15] width 16 height 16
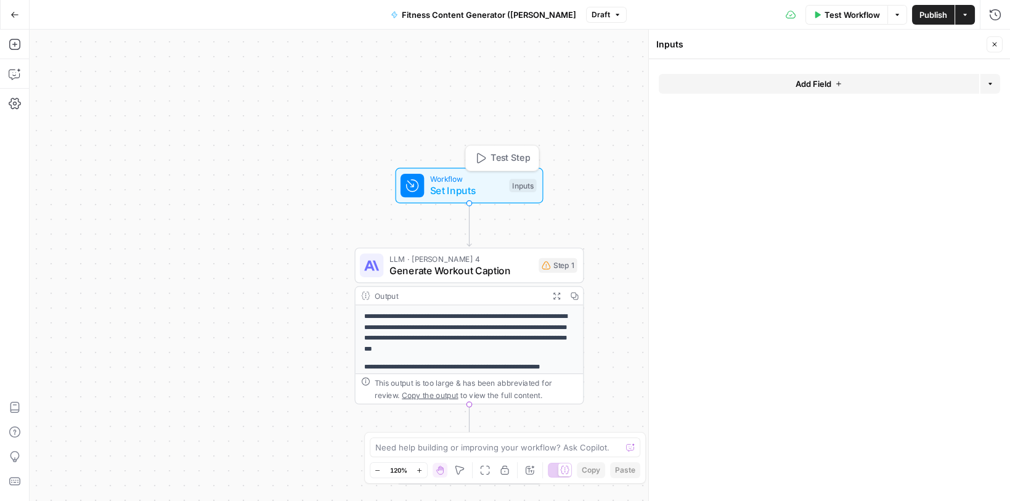
click at [476, 188] on span "Set Inputs" at bounding box center [466, 190] width 73 height 15
click at [764, 80] on button "Add Field" at bounding box center [819, 84] width 321 height 20
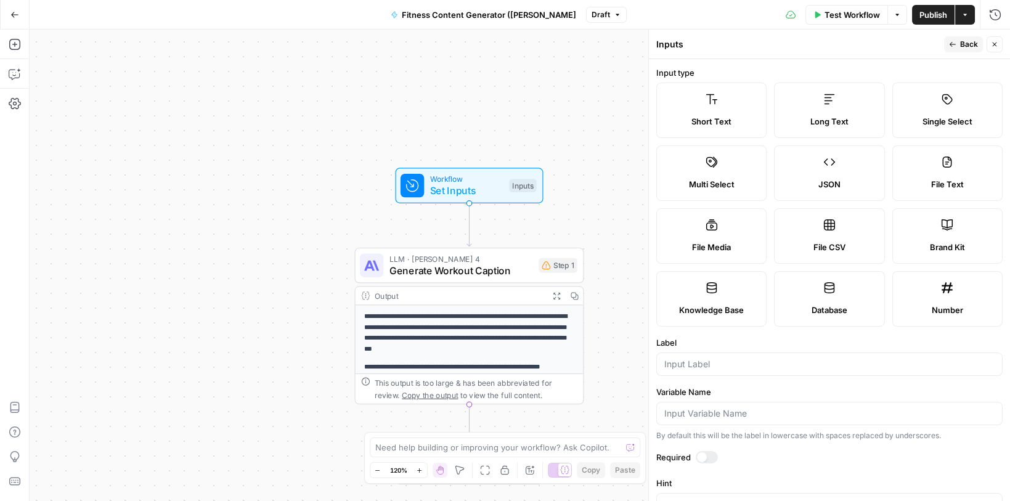
click at [952, 50] on button "Back" at bounding box center [963, 44] width 39 height 16
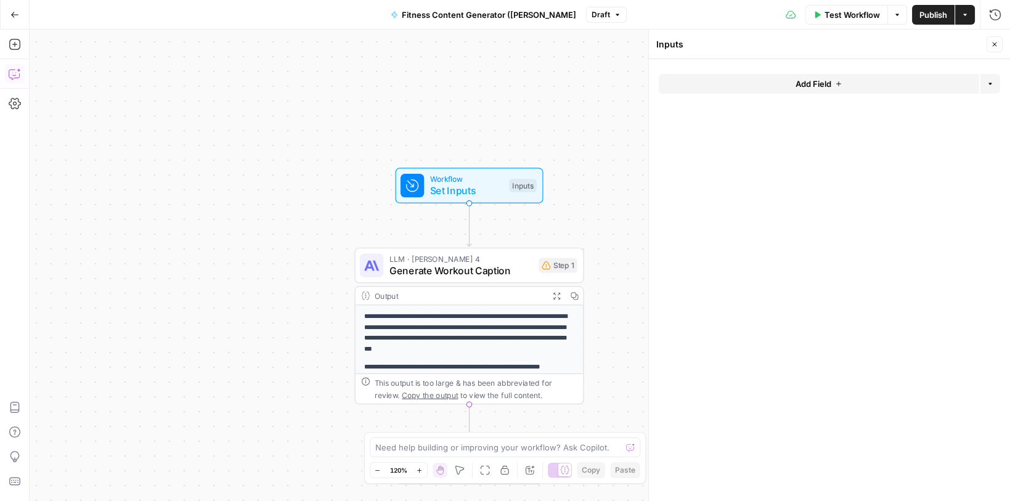
click at [18, 70] on icon "button" at bounding box center [19, 70] width 4 height 4
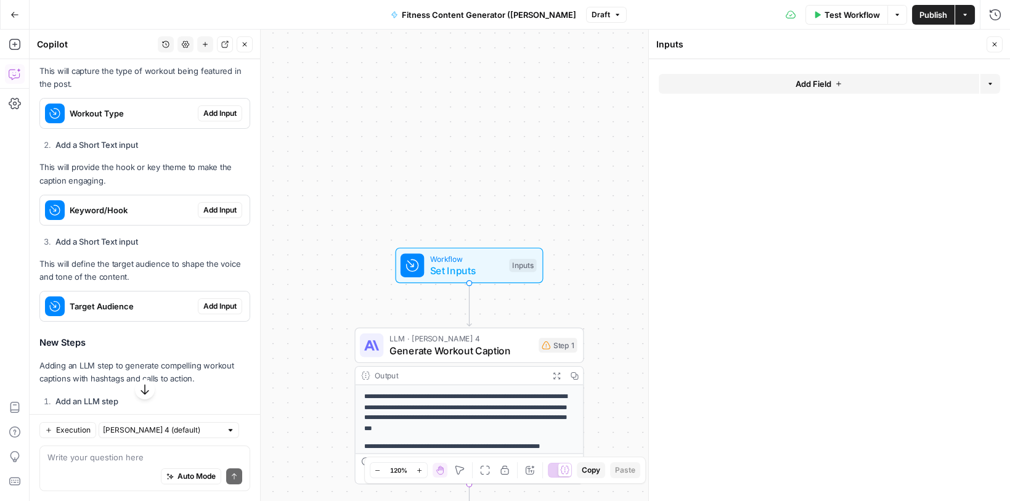
scroll to position [367, 0]
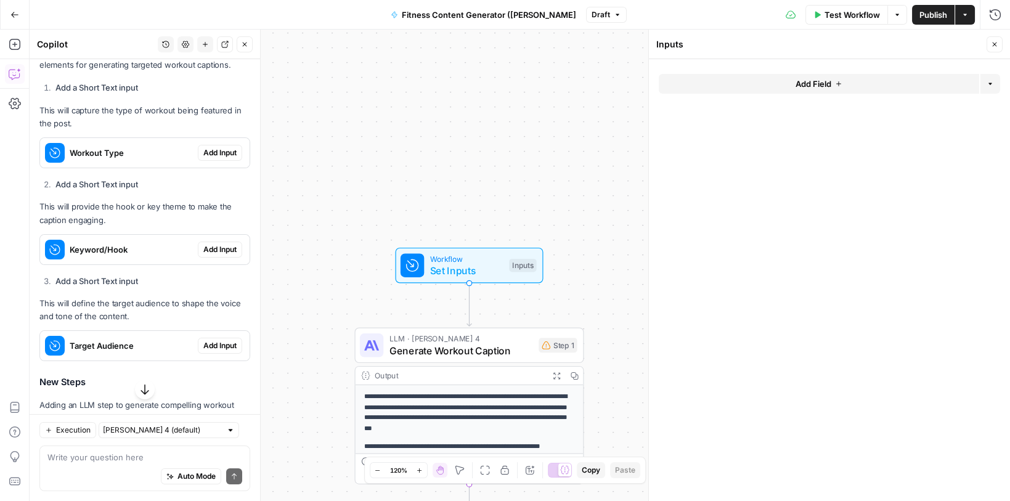
click at [213, 150] on span "Add Input" at bounding box center [219, 152] width 33 height 11
click at [221, 250] on span "Add Input" at bounding box center [219, 249] width 33 height 11
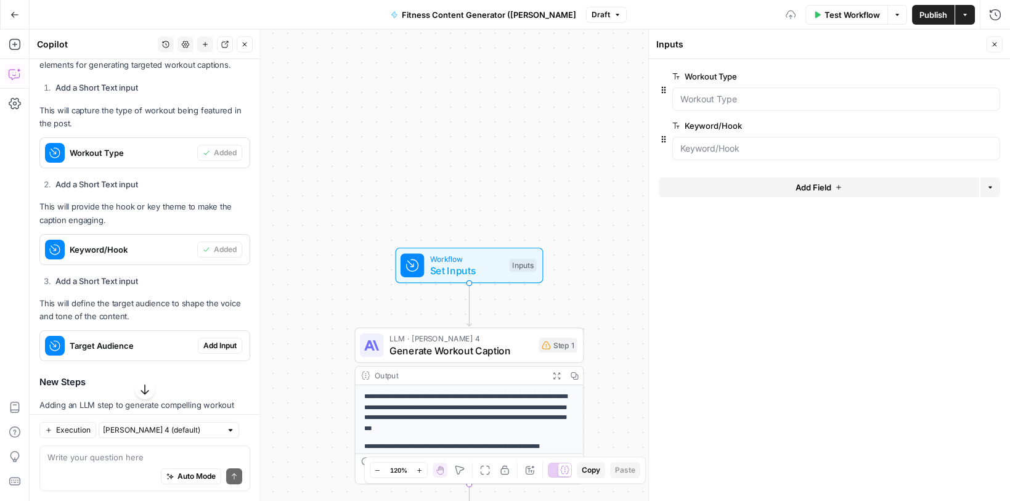
click at [223, 346] on span "Add Input" at bounding box center [219, 345] width 33 height 11
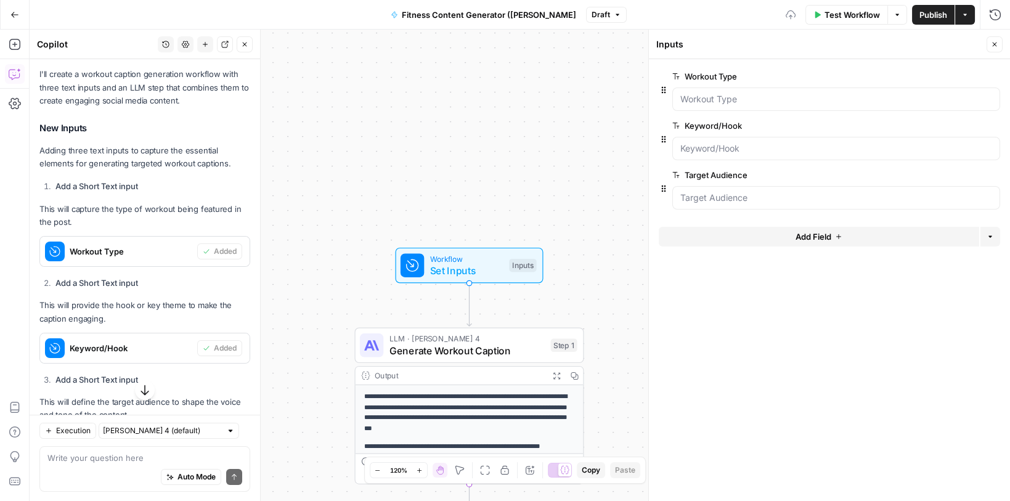
scroll to position [265, 0]
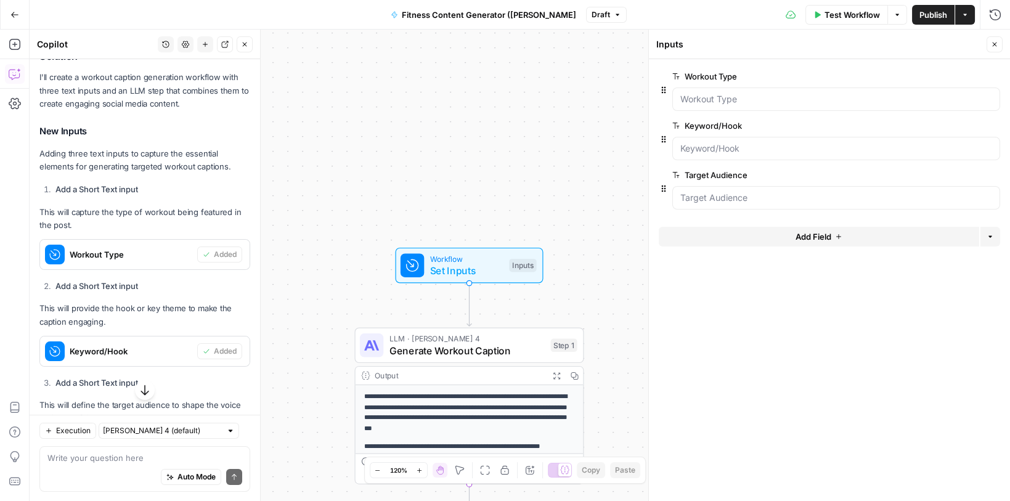
click at [856, 17] on span "Test Workflow" at bounding box center [852, 15] width 55 height 12
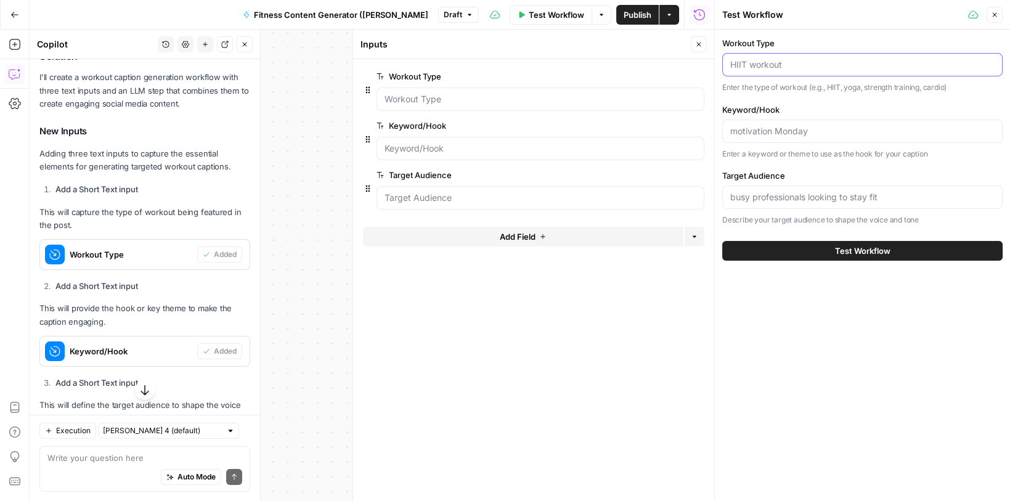
click at [765, 60] on input "Workout Type" at bounding box center [862, 65] width 264 height 12
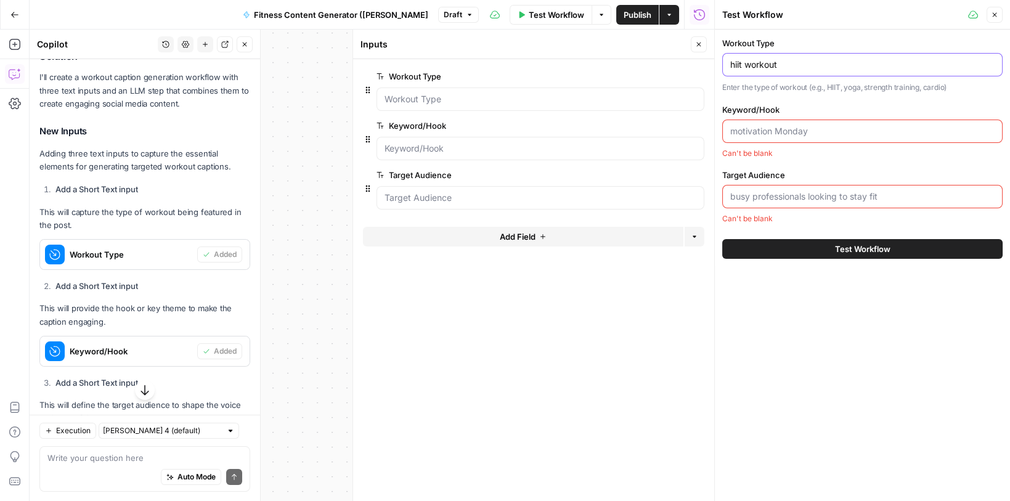
type input "hiit workout"
click at [735, 133] on input "Keyword/Hook" at bounding box center [862, 131] width 264 height 12
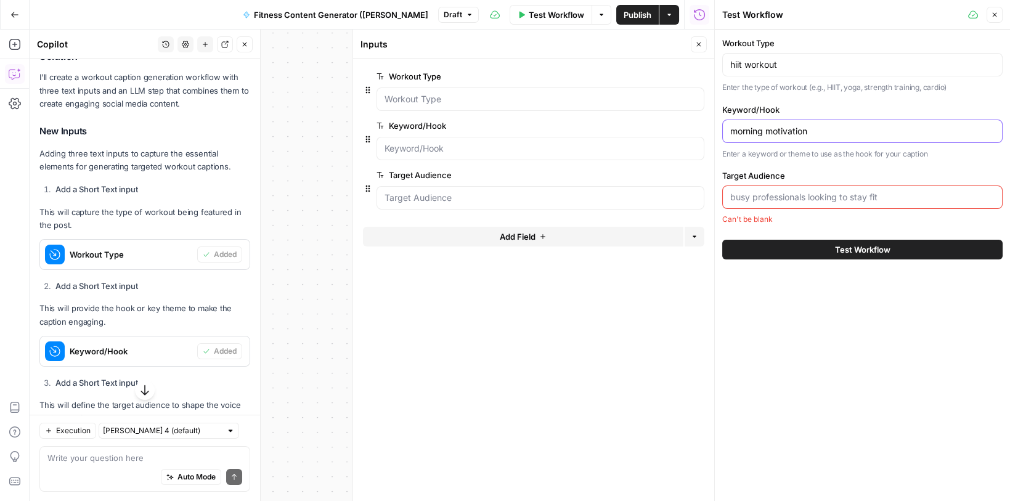
type input "morning motivation"
click at [744, 195] on input "Target Audience" at bounding box center [862, 197] width 264 height 12
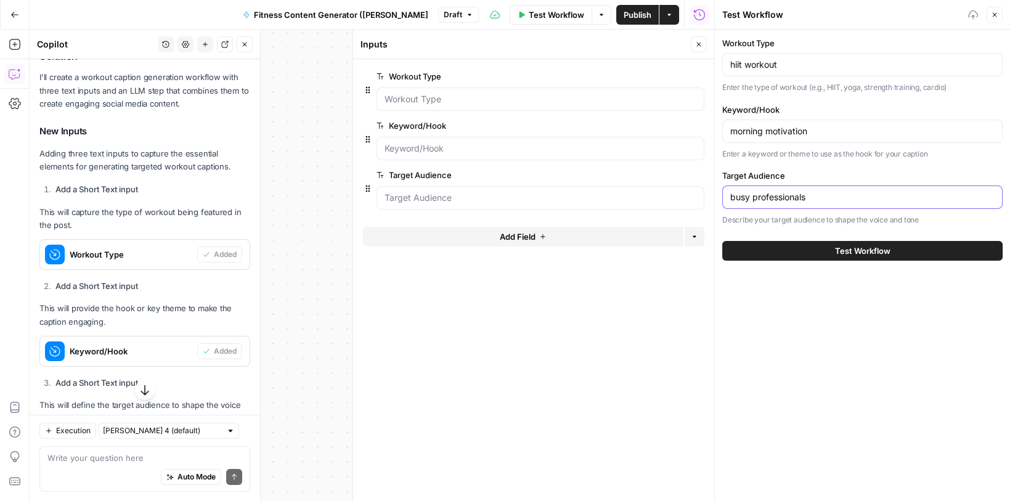
type input "busy professionals"
click at [828, 127] on input "morning motivation" at bounding box center [862, 131] width 264 height 12
click at [828, 251] on button "Test Workflow" at bounding box center [862, 251] width 280 height 20
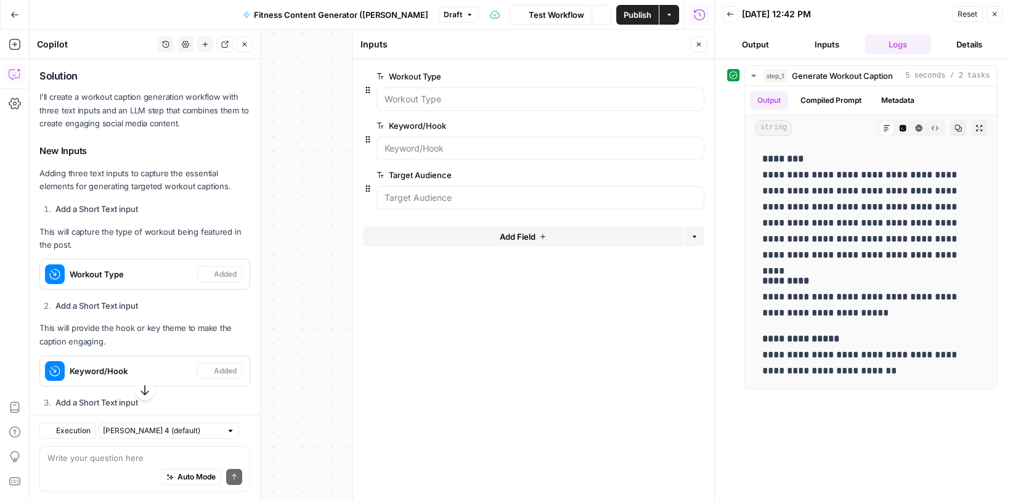
scroll to position [265, 0]
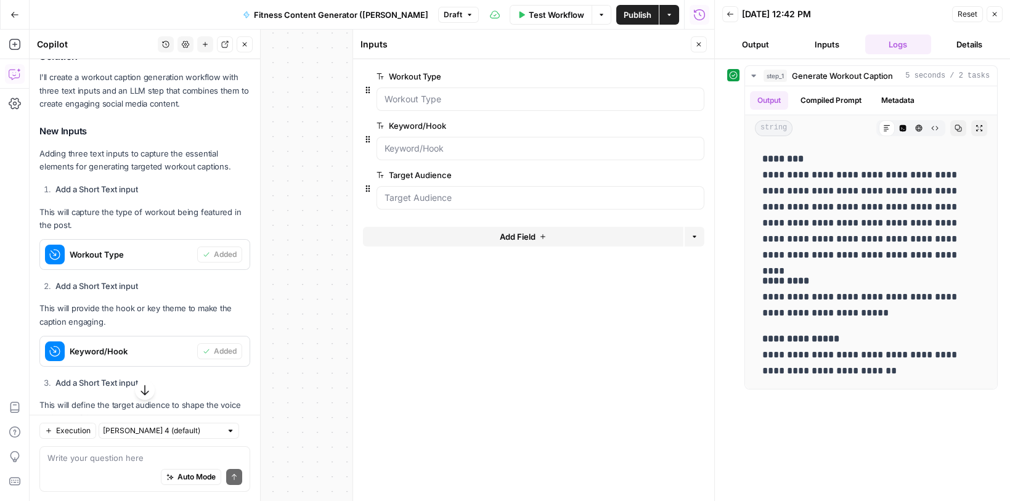
click at [994, 16] on icon "button" at bounding box center [994, 13] width 7 height 7
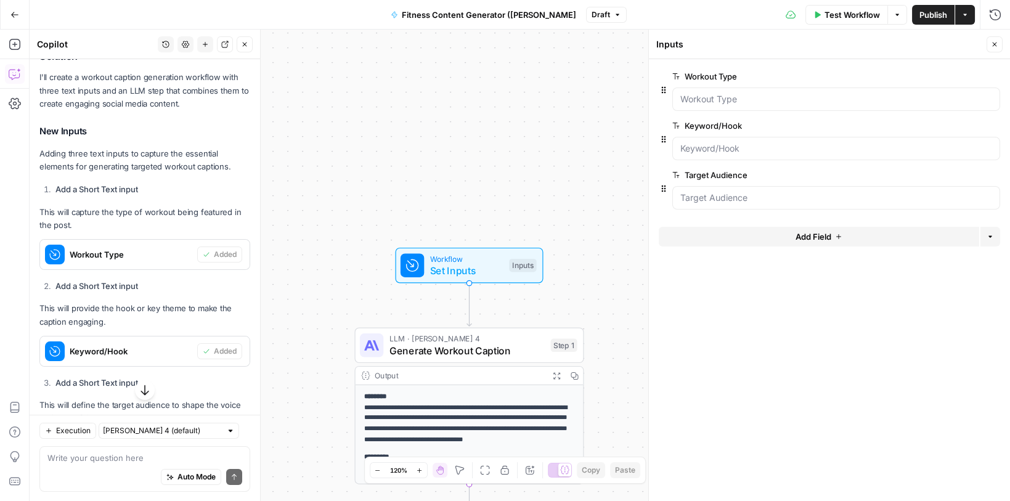
click at [926, 12] on span "Publish" at bounding box center [934, 15] width 28 height 12
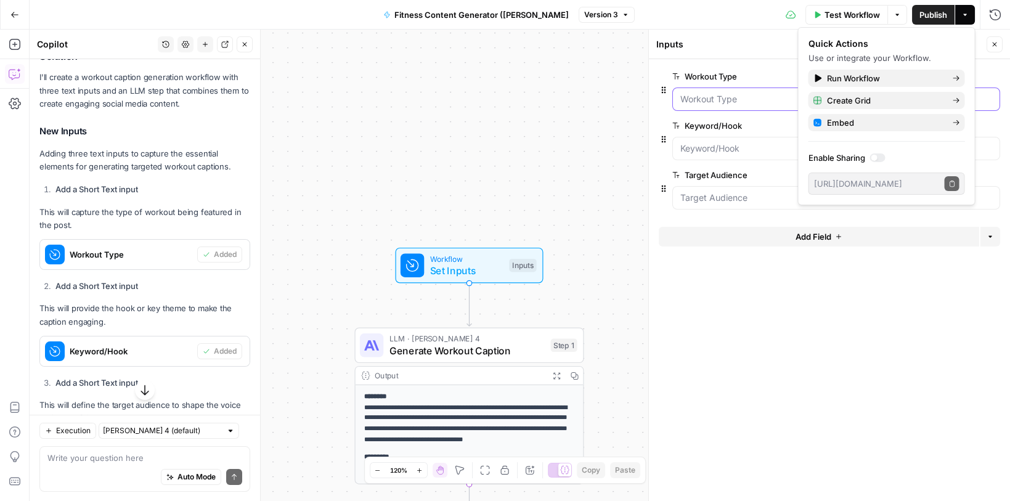
click at [722, 99] on Type "Workout Type" at bounding box center [836, 99] width 312 height 12
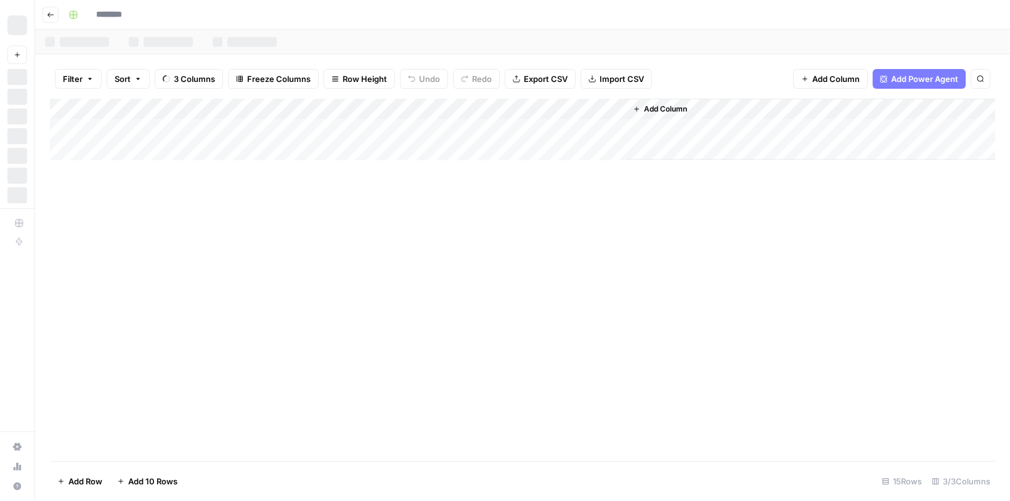
type input "**********"
click at [685, 111] on button "Add Column" at bounding box center [660, 109] width 64 height 16
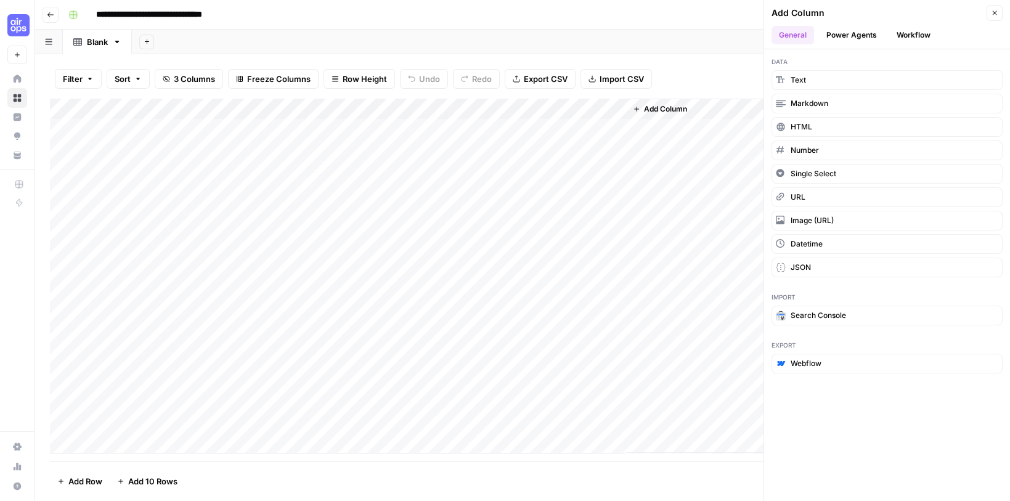
click at [908, 38] on button "Workflow" at bounding box center [913, 35] width 49 height 18
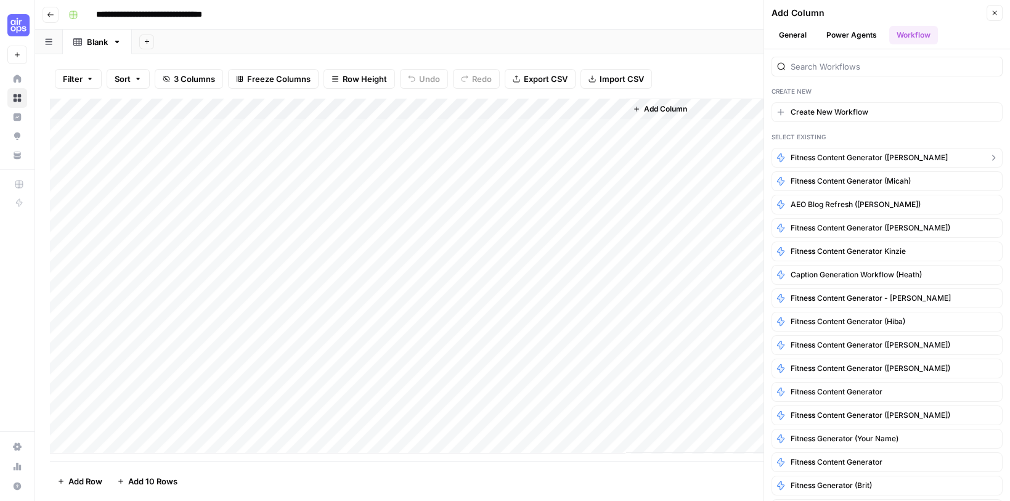
click at [848, 158] on span "Fitness Content Generator ([PERSON_NAME]" at bounding box center [869, 157] width 157 height 11
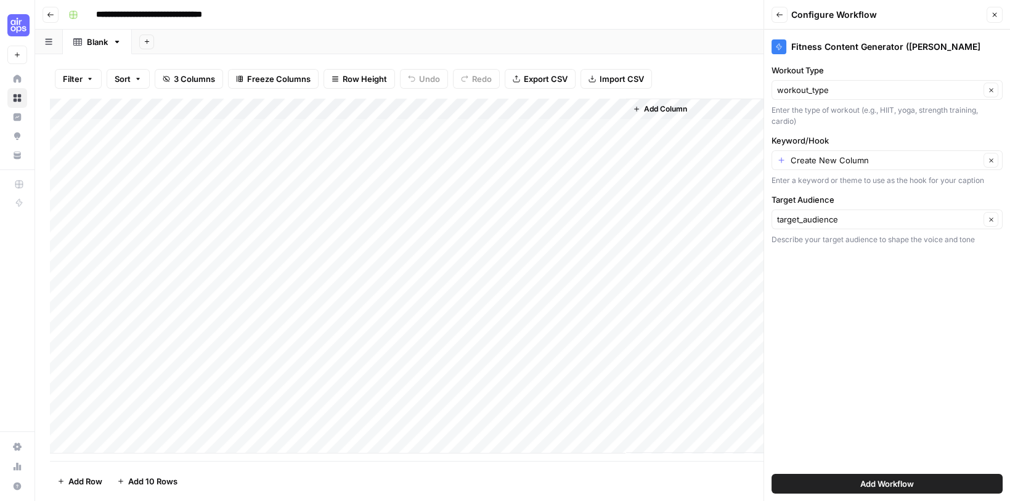
click at [781, 162] on div "Create New Column Clear" at bounding box center [887, 160] width 231 height 20
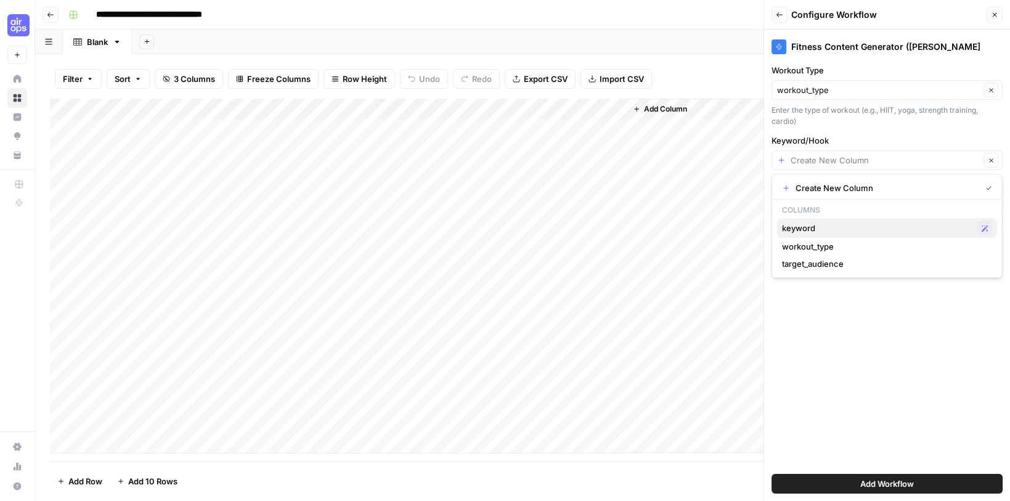
click at [793, 222] on span "keyword" at bounding box center [877, 228] width 190 height 12
type input "keyword"
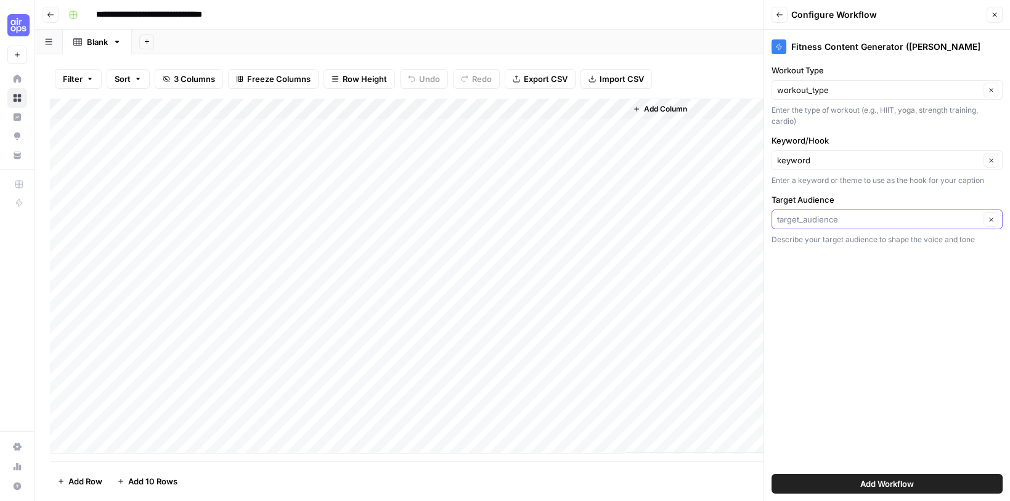
click at [787, 218] on input "Target Audience" at bounding box center [878, 219] width 203 height 12
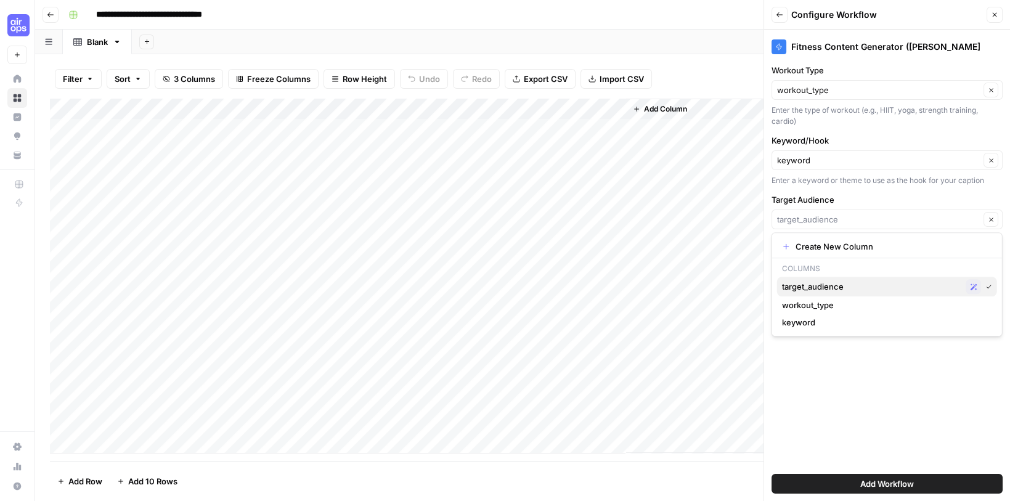
click at [806, 285] on span "target_audience" at bounding box center [871, 286] width 179 height 12
type input "target_audience"
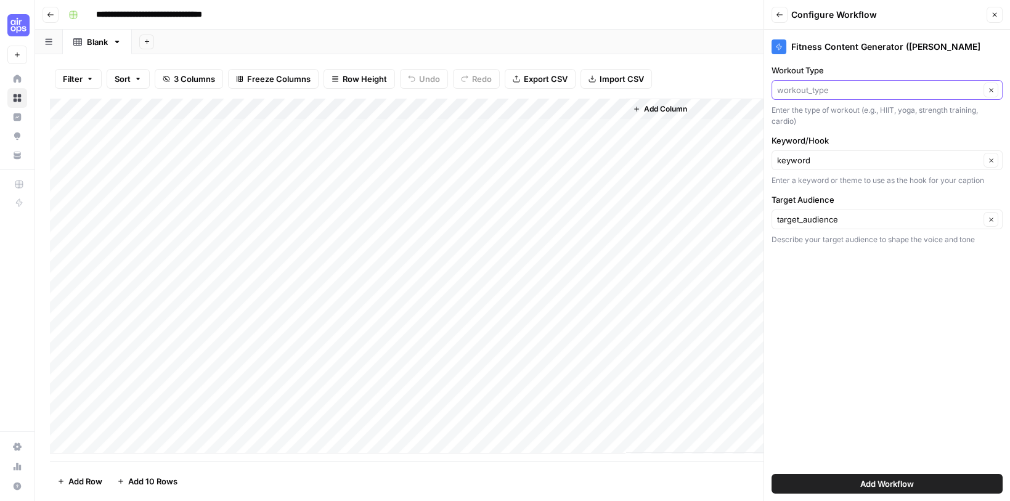
click at [802, 91] on input "Workout Type" at bounding box center [878, 90] width 203 height 12
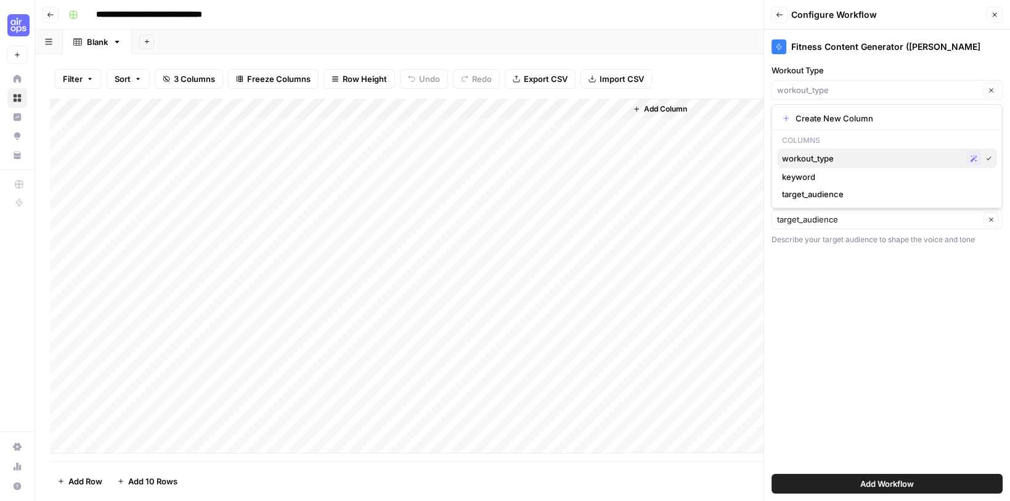
click at [798, 161] on span "workout_type" at bounding box center [871, 158] width 179 height 12
type input "workout_type"
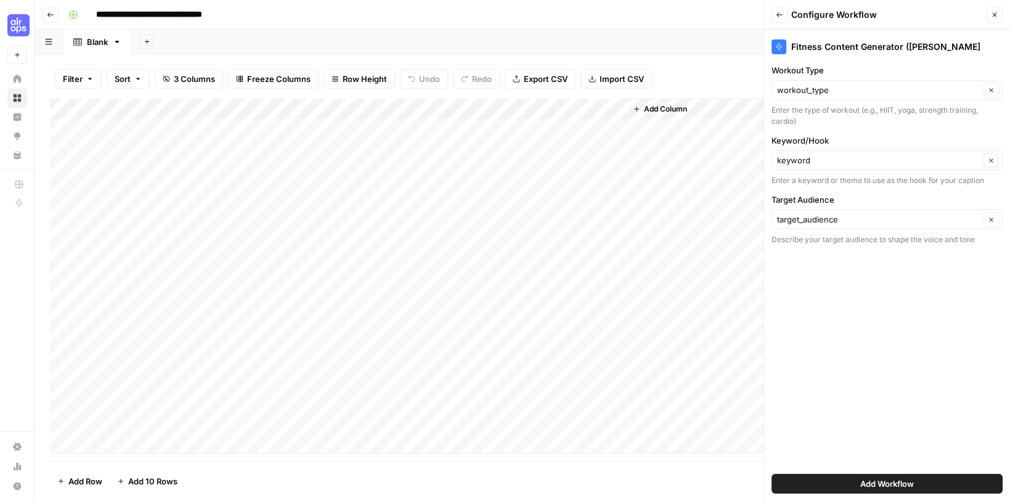
click at [823, 478] on button "Add Workflow" at bounding box center [887, 484] width 231 height 20
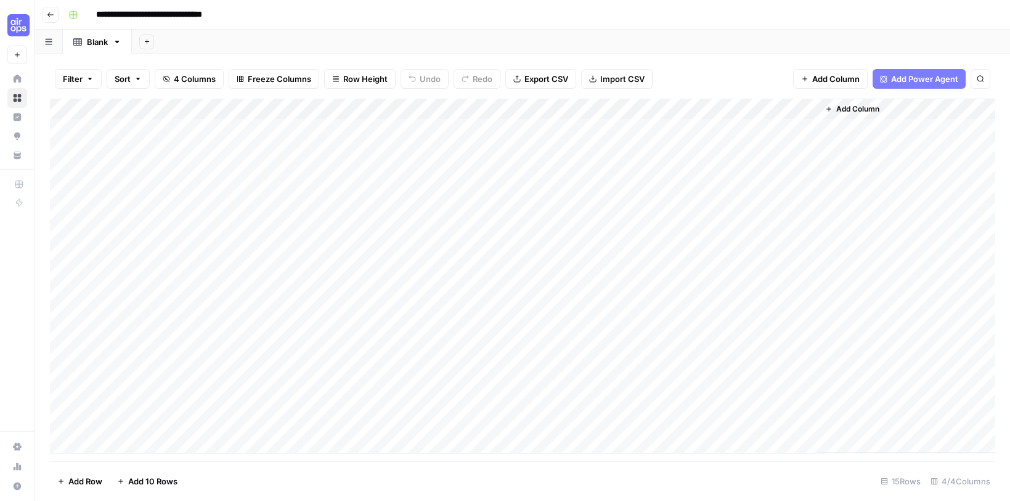
click at [719, 122] on div "Add Column" at bounding box center [523, 276] width 946 height 355
click at [870, 126] on div "Add Column" at bounding box center [523, 276] width 946 height 355
click at [917, 123] on div "Add Column" at bounding box center [523, 276] width 946 height 355
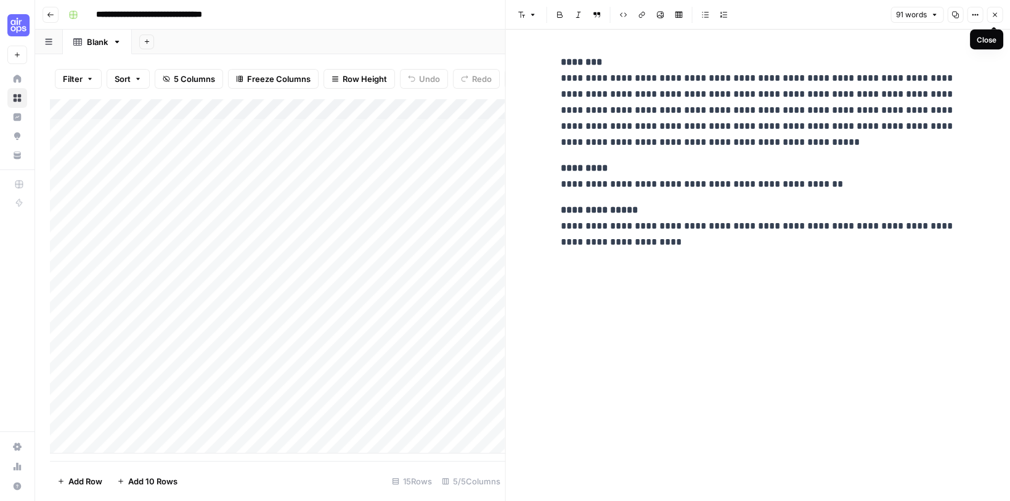
click at [992, 15] on icon "button" at bounding box center [994, 14] width 7 height 7
